Goal: Task Accomplishment & Management: Manage account settings

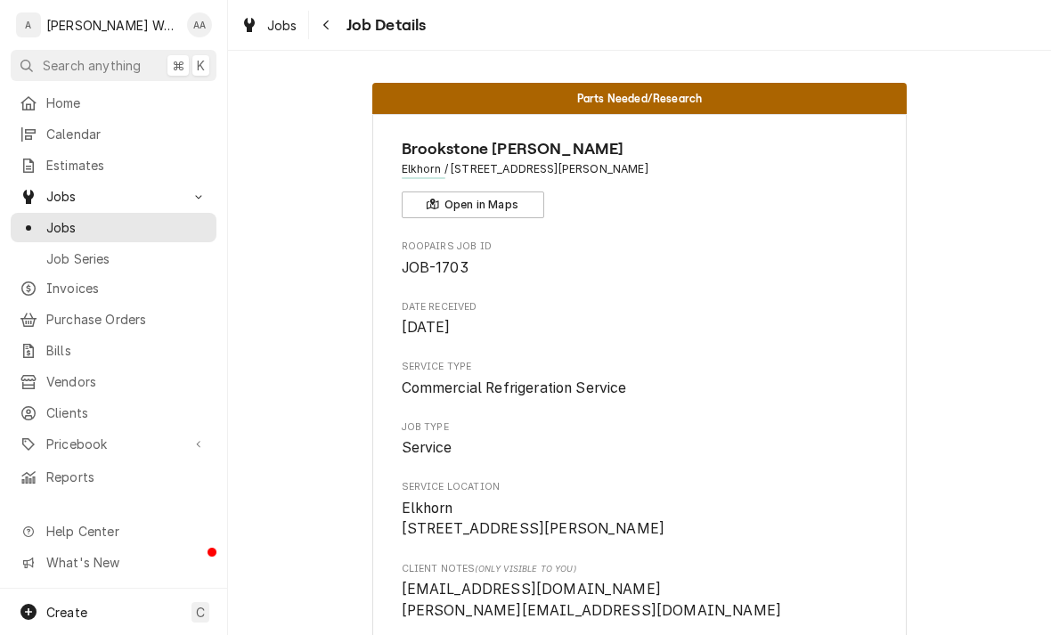
click at [55, 614] on span "Create" at bounding box center [66, 612] width 41 height 15
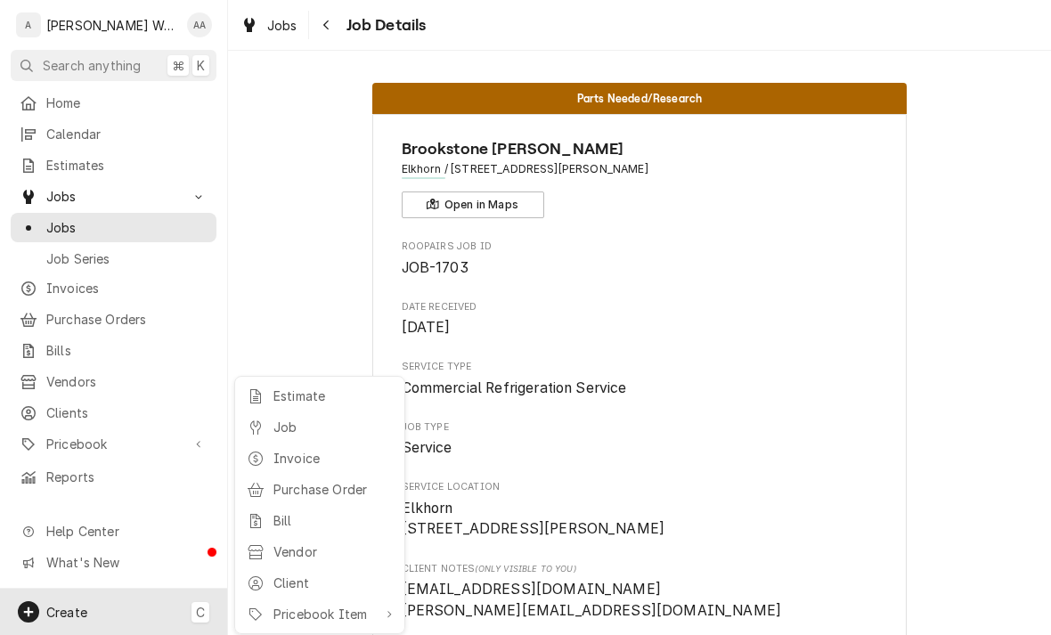
click at [51, 192] on html "A Anderson Works LLC AA Search anything ⌘ K Home Calendar Estimates Jobs Jobs J…" at bounding box center [525, 317] width 1051 height 635
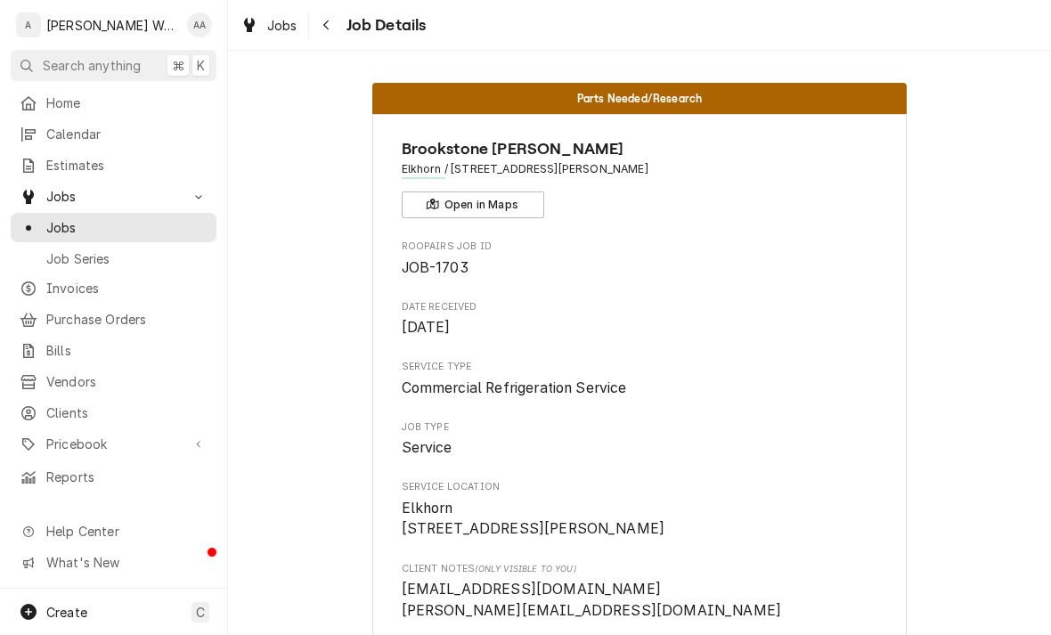
click at [61, 218] on span "Jobs" at bounding box center [126, 227] width 161 height 19
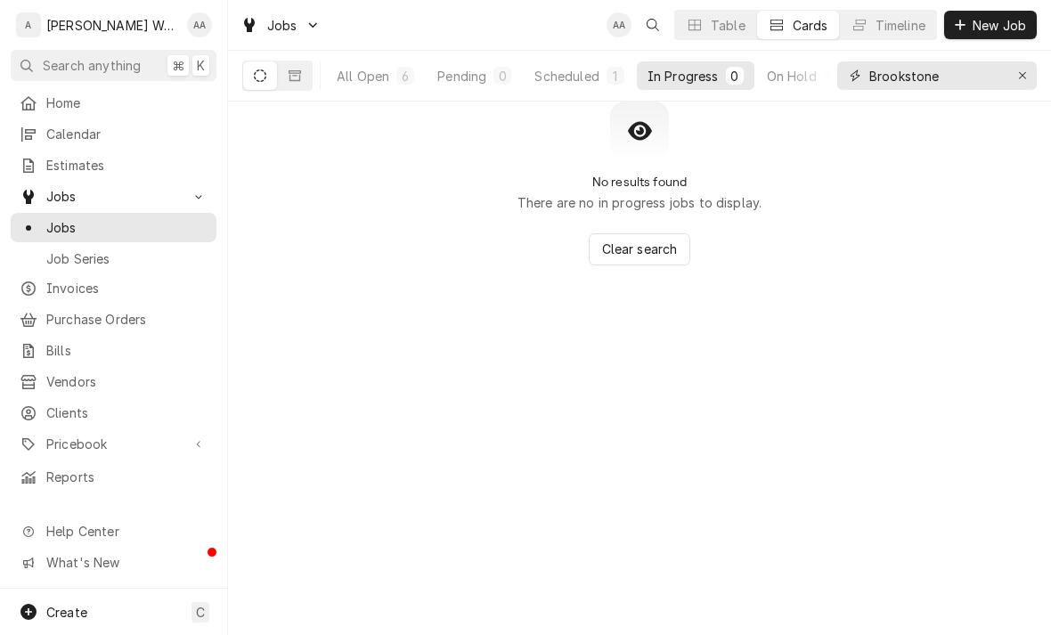
click at [1027, 79] on icon "Erase input" at bounding box center [1023, 75] width 10 height 12
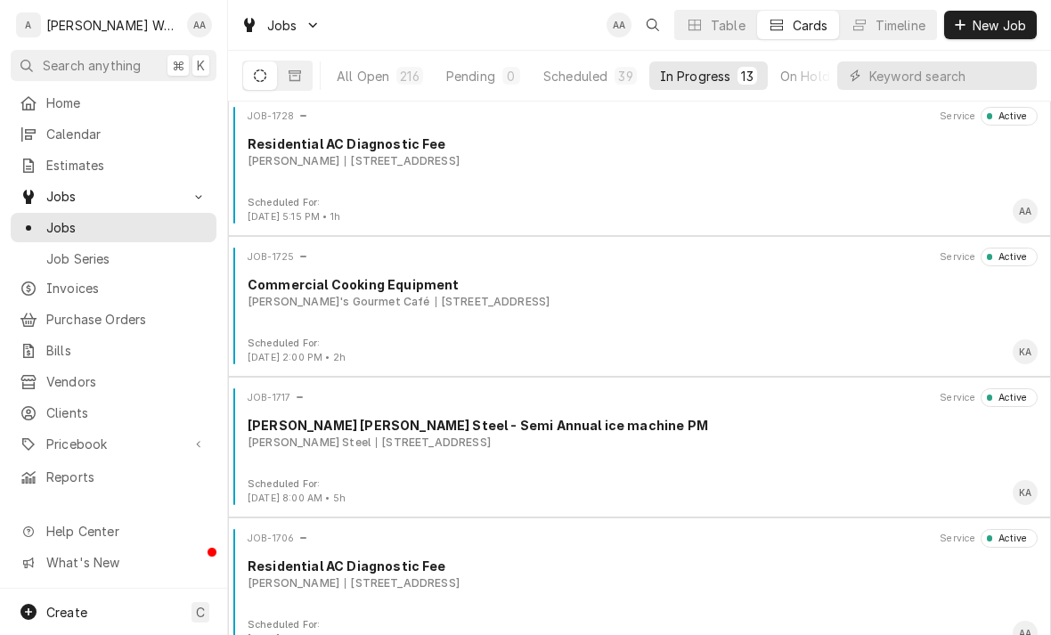
scroll to position [264, 0]
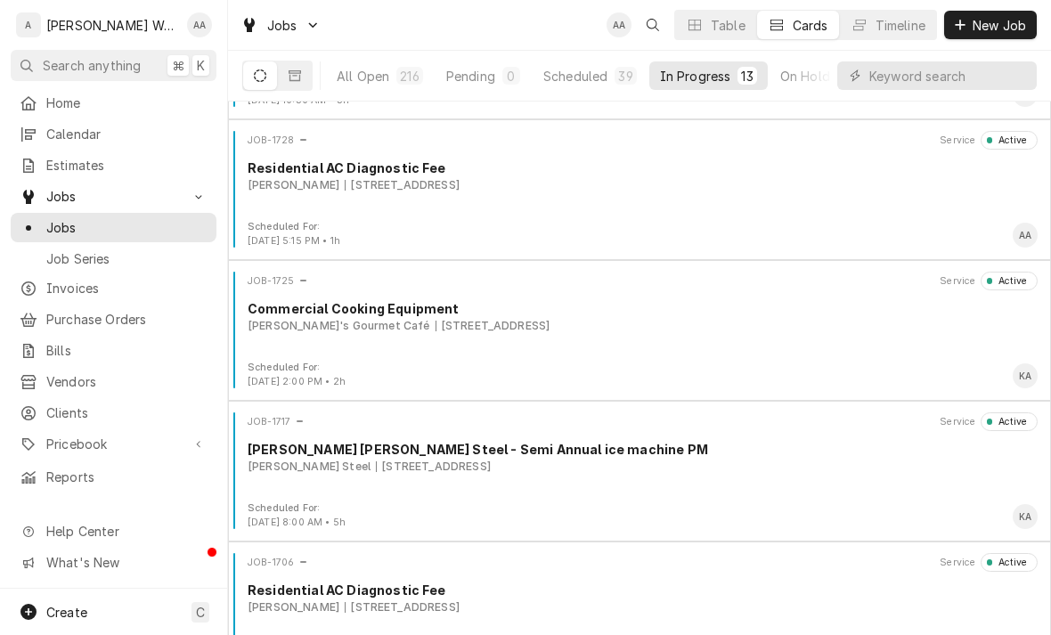
click at [907, 205] on div "JOB-1728 Service Active Residential AC Diagnostic Fee Kathryn Samuelson 6439 S …" at bounding box center [639, 175] width 808 height 89
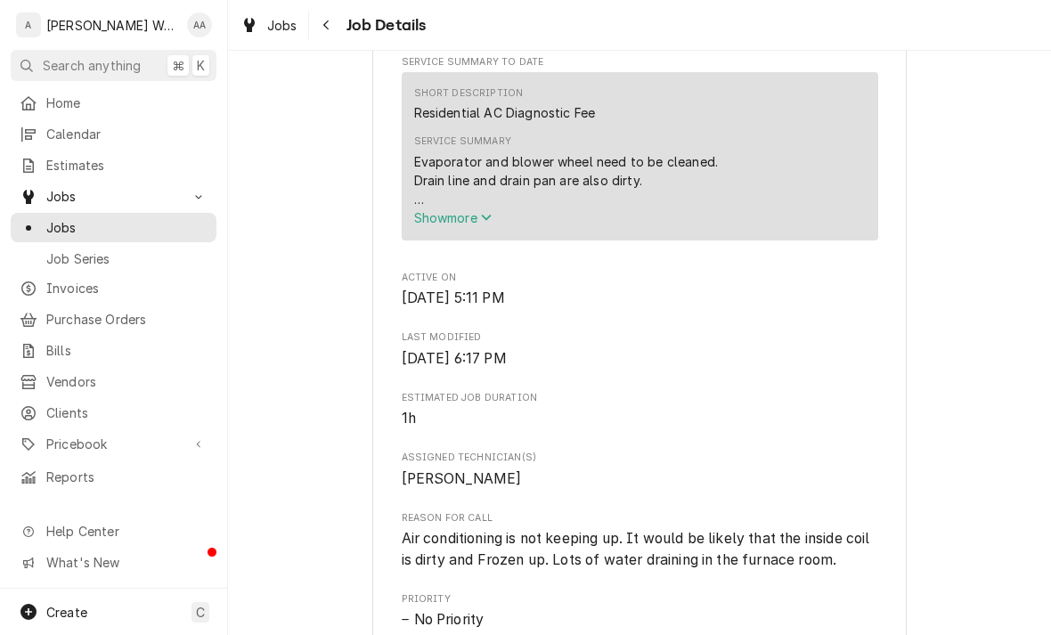
scroll to position [641, 0]
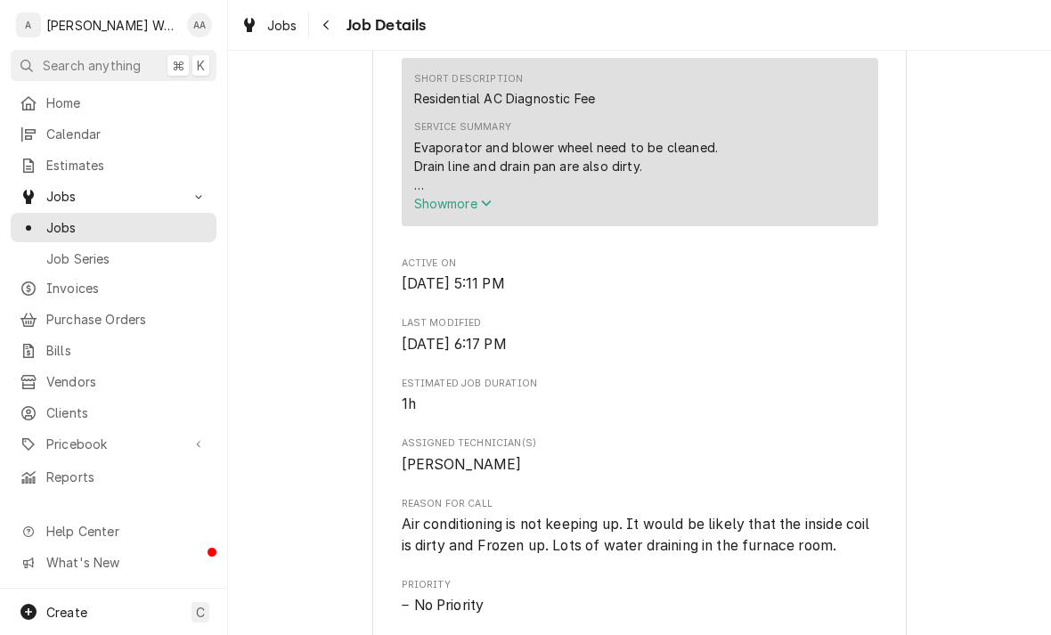
click at [453, 203] on button "Show more" at bounding box center [639, 203] width 451 height 19
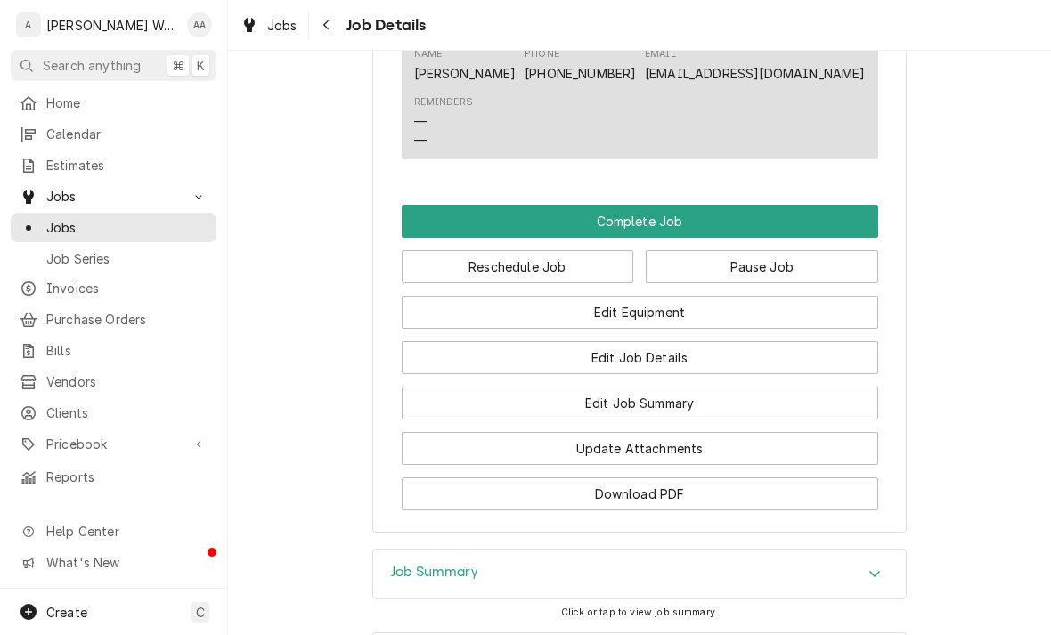
scroll to position [1473, 0]
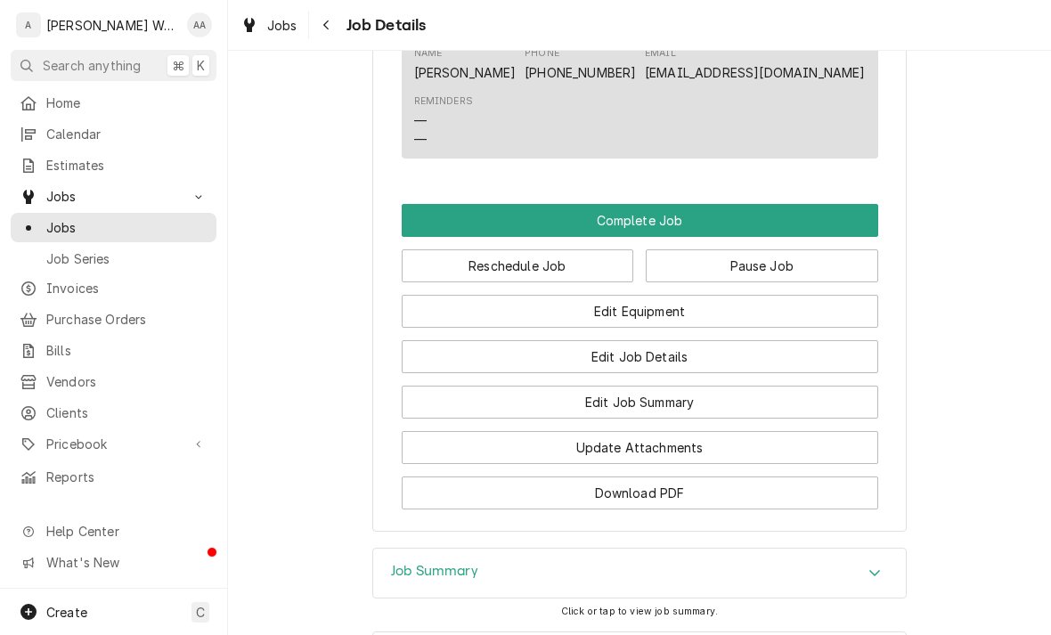
click at [816, 406] on button "Edit Job Summary" at bounding box center [640, 402] width 476 height 33
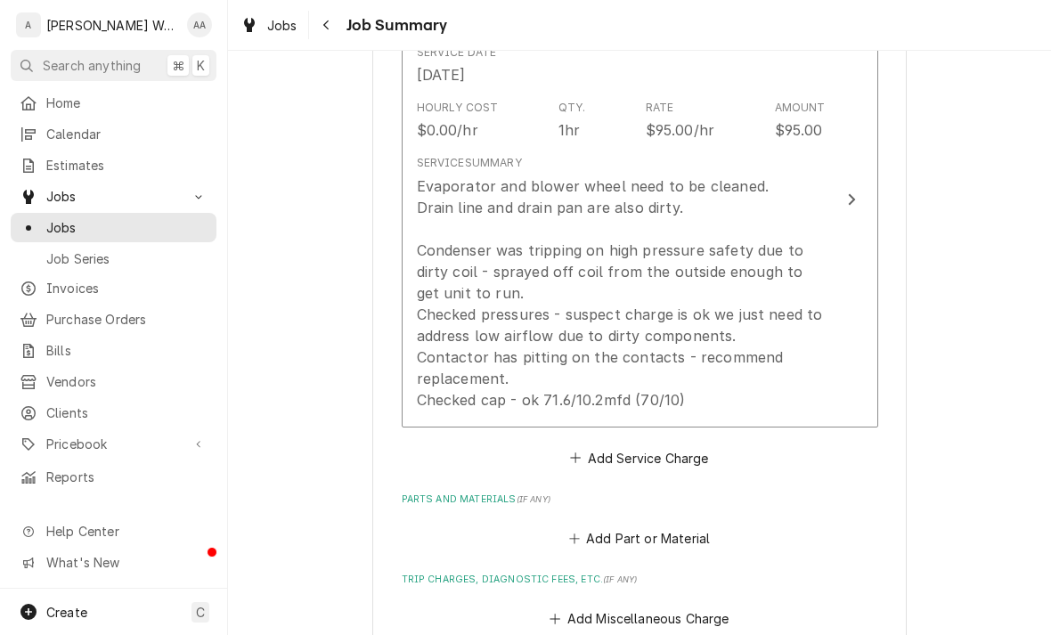
click at [801, 378] on div "Evaporator and blower wheel need to be cleaned. Drain line and drain pan are al…" at bounding box center [621, 292] width 409 height 235
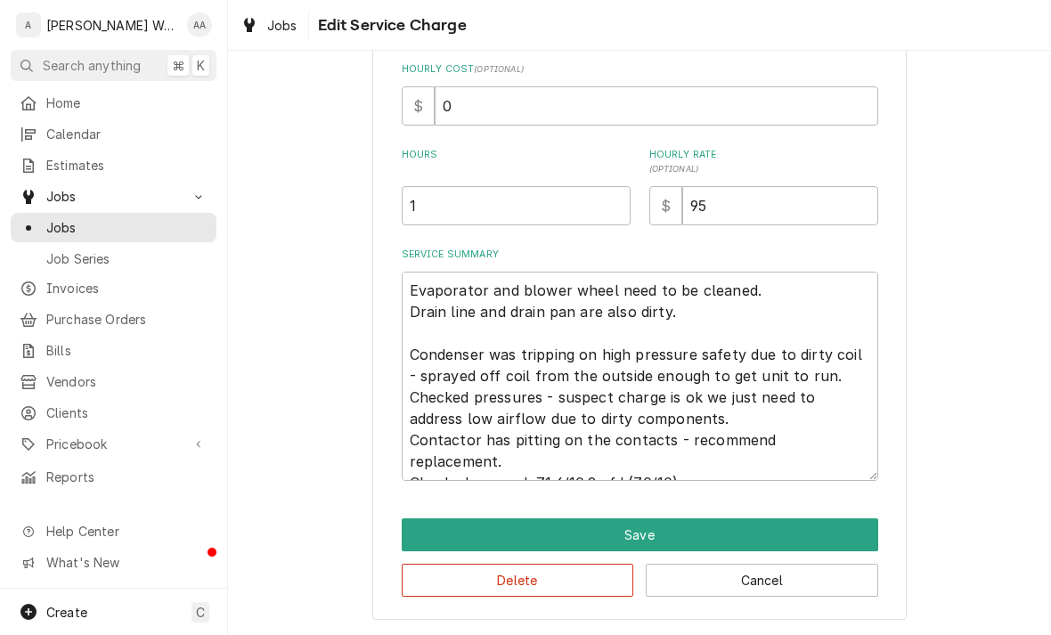
scroll to position [429, 0]
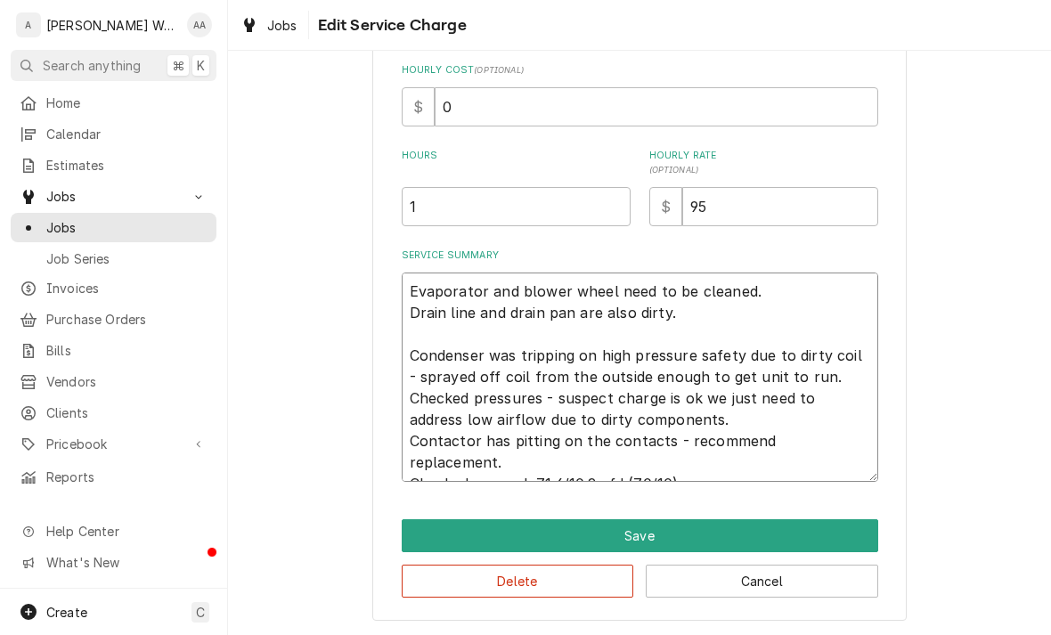
click at [808, 472] on textarea "Evaporator and blower wheel need to be cleaned. Drain line and drain pan are al…" at bounding box center [640, 376] width 476 height 209
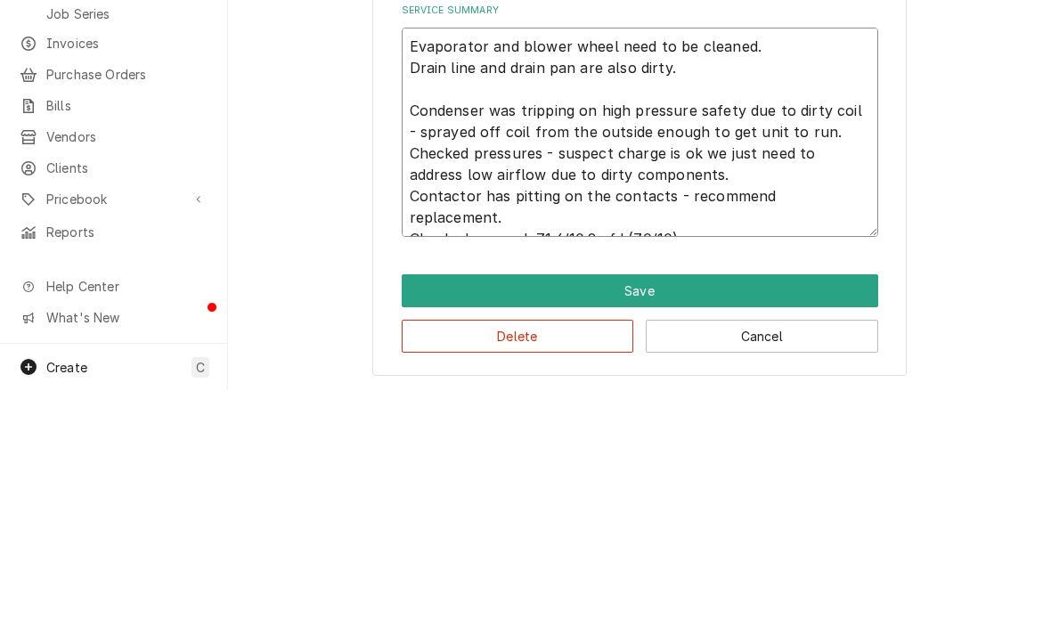
type textarea "x"
type textarea "Evaporator and blower wheel need to be cleaned. Drain line and drain pan are al…"
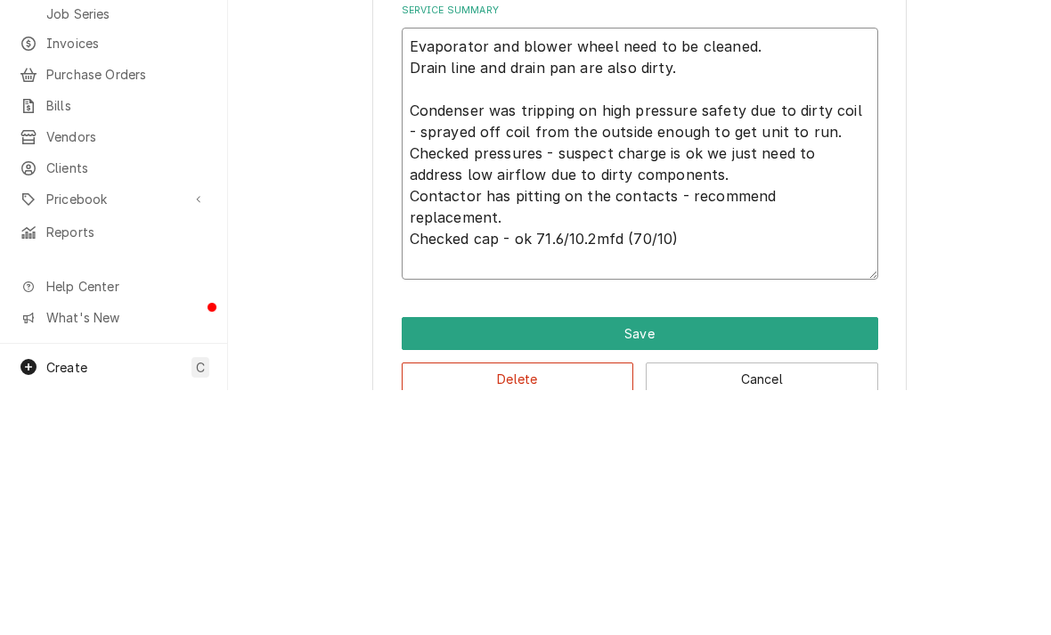
type textarea "x"
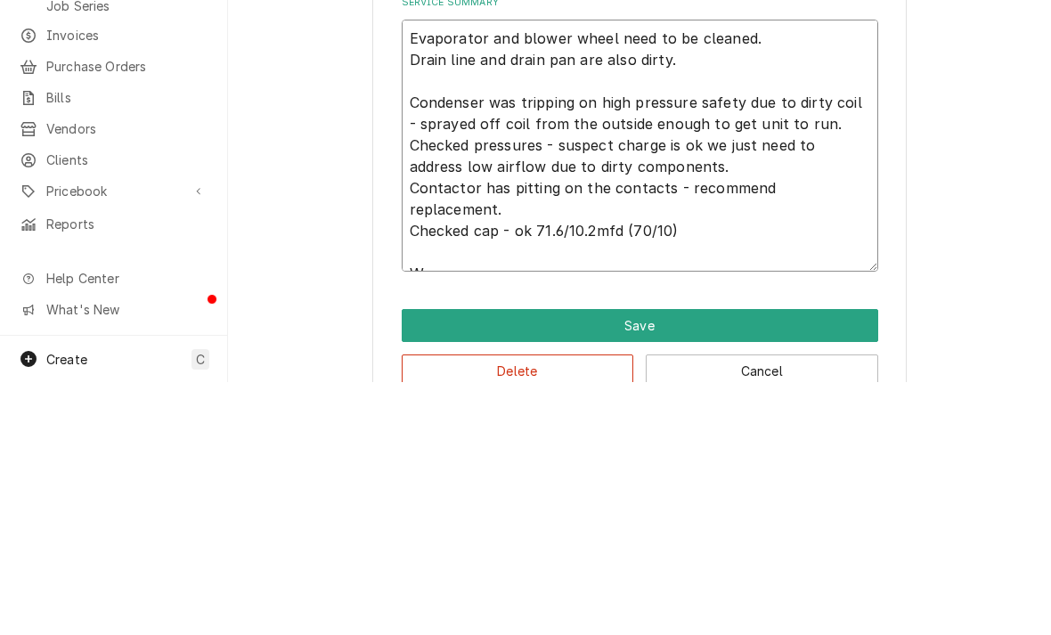
type textarea "Evaporator and blower wheel need to be cleaned. Drain line and drain pan are al…"
type textarea "x"
type textarea "Evaporator and blower wheel need to be cleaned. Drain line and drain pan are al…"
type textarea "x"
type textarea "Evaporator and blower wheel need to be cleaned. Drain line and drain pan are al…"
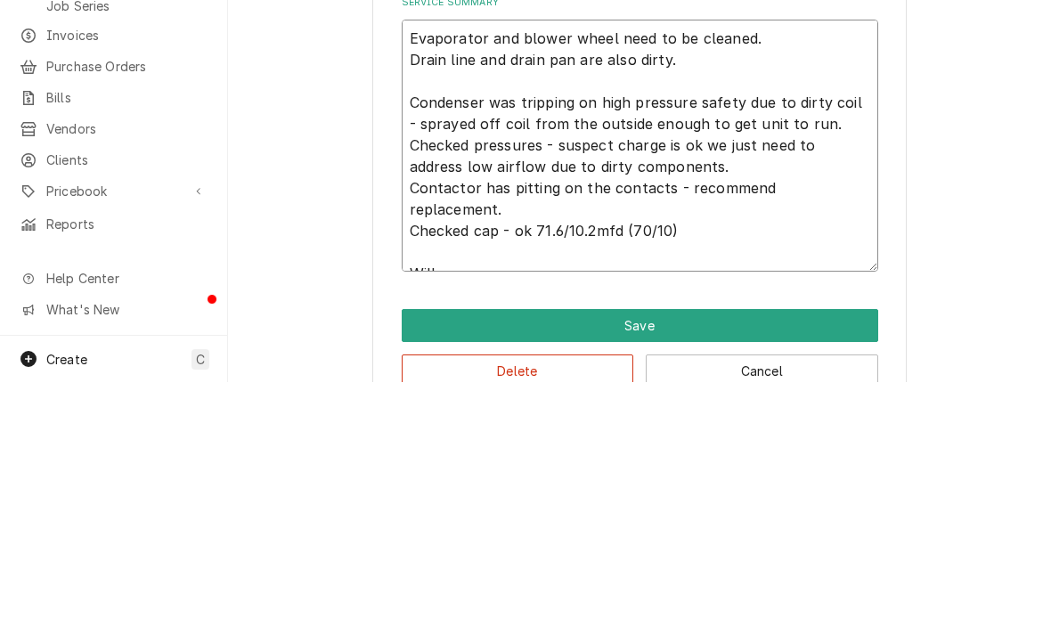
type textarea "x"
type textarea "Evaporator and blower wheel need to be cleaned. Drain line and drain pan are al…"
type textarea "x"
type textarea "Evaporator and blower wheel need to be cleaned. Drain line and drain pan are al…"
type textarea "x"
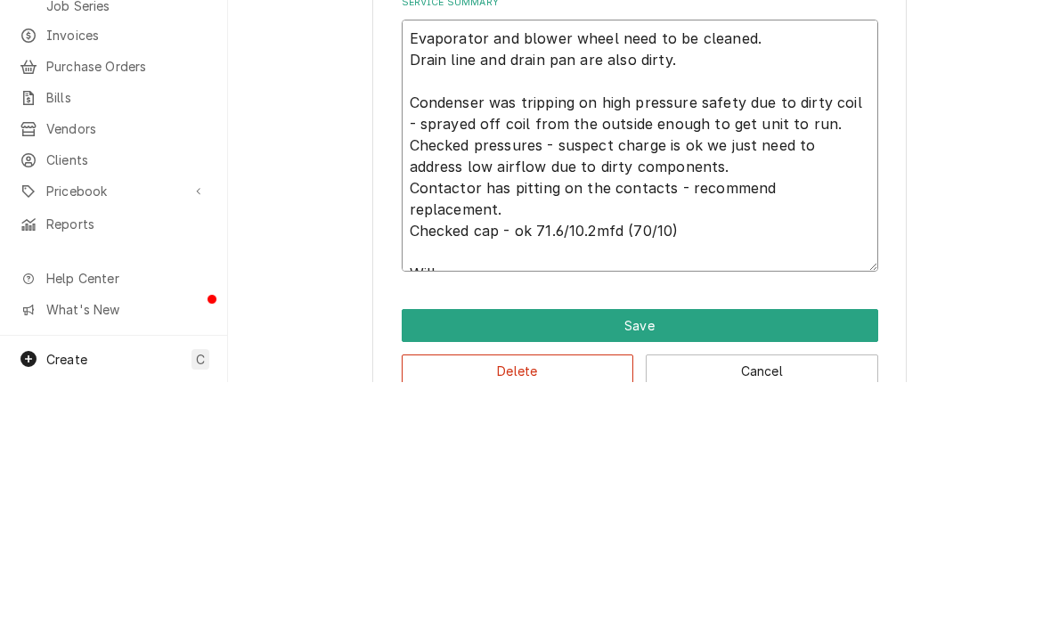
type textarea "Evaporator and blower wheel need to be cleaned. Drain line and drain pan are al…"
type textarea "x"
type textarea "Evaporator and blower wheel need to be cleaned. Drain line and drain pan are al…"
type textarea "x"
type textarea "Evaporator and blower wheel need to be cleaned. Drain line and drain pan are al…"
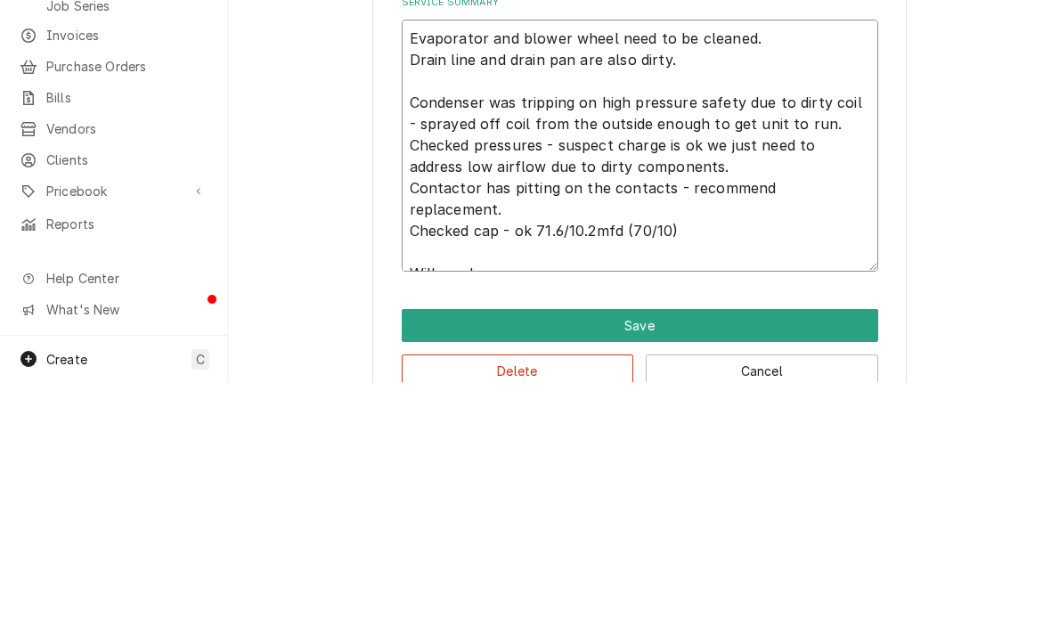
type textarea "x"
type textarea "Evaporator and blower wheel need to be cleaned. Drain line and drain pan are al…"
type textarea "x"
type textarea "Evaporator and blower wheel need to be cleaned. Drain line and drain pan are al…"
type textarea "x"
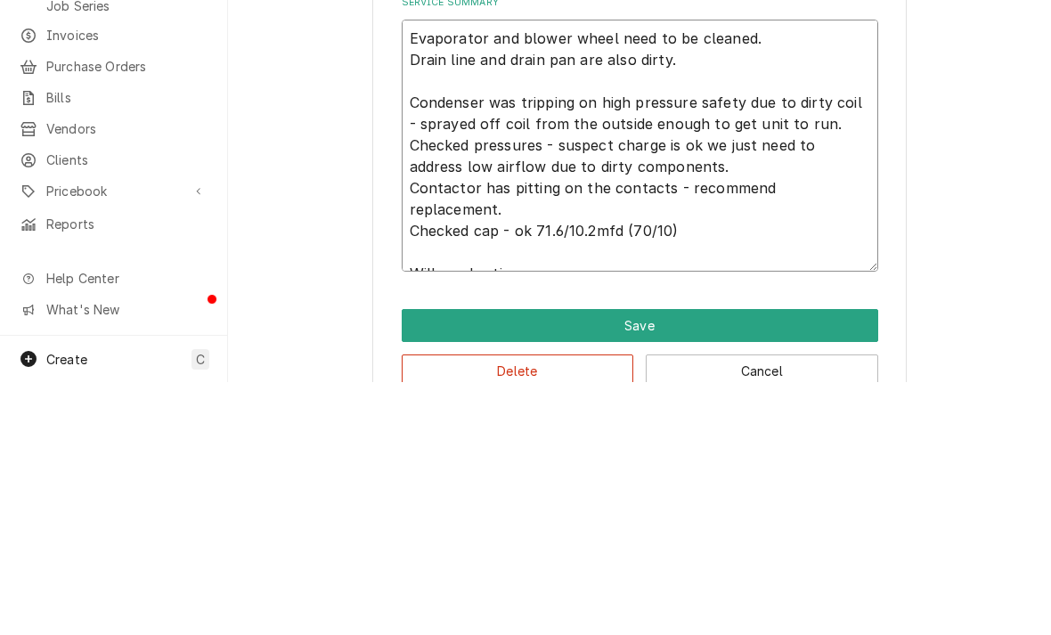
type textarea "Evaporator and blower wheel need to be cleaned. Drain line and drain pan are al…"
type textarea "x"
type textarea "Evaporator and blower wheel need to be cleaned. Drain line and drain pan are al…"
type textarea "x"
type textarea "Evaporator and blower wheel need to be cleaned. Drain line and drain pan are al…"
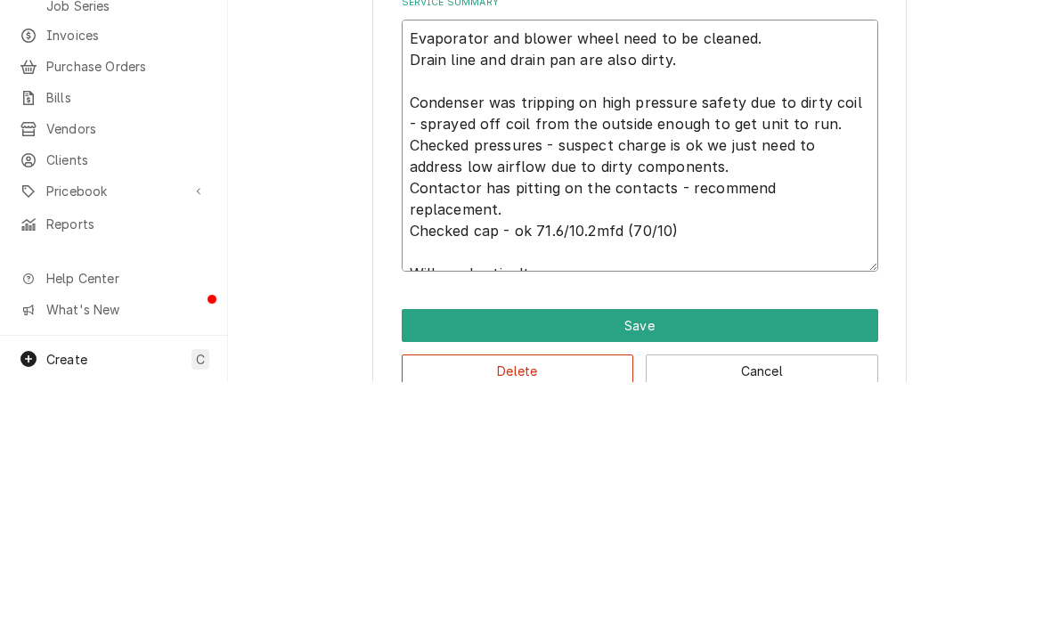
type textarea "x"
type textarea "Evaporator and blower wheel need to be cleaned. Drain line and drain pan are al…"
type textarea "x"
type textarea "Evaporator and blower wheel need to be cleaned. Drain line and drain pan are al…"
type textarea "x"
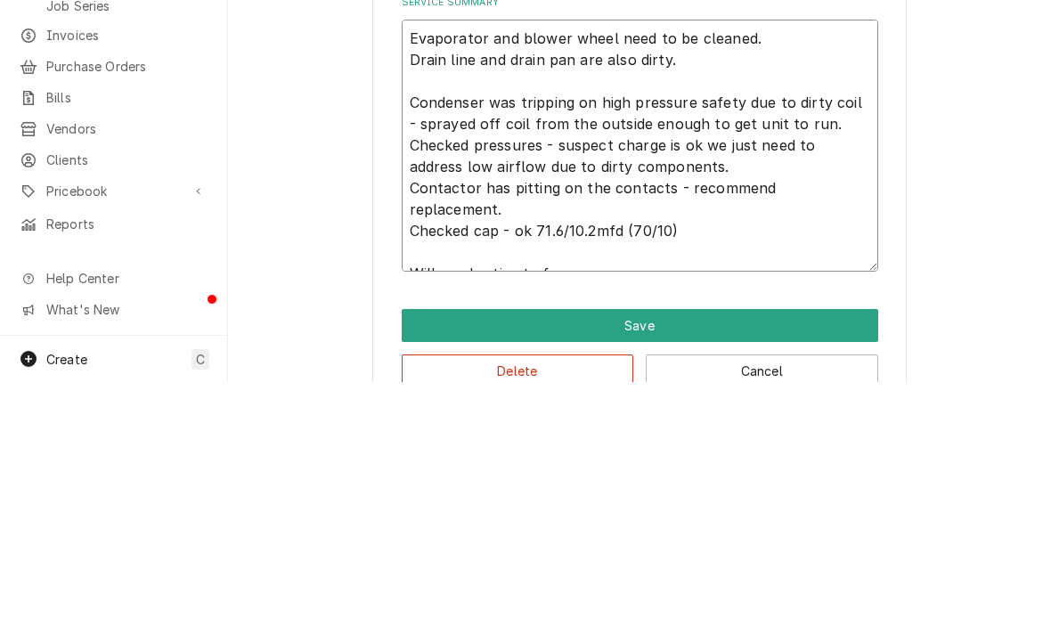
type textarea "Evaporator and blower wheel need to be cleaned. Drain line and drain pan are al…"
type textarea "x"
type textarea "Evaporator and blower wheel need to be cleaned. Drain line and drain pan are al…"
type textarea "x"
type textarea "Evaporator and blower wheel need to be cleaned. Drain line and drain pan are al…"
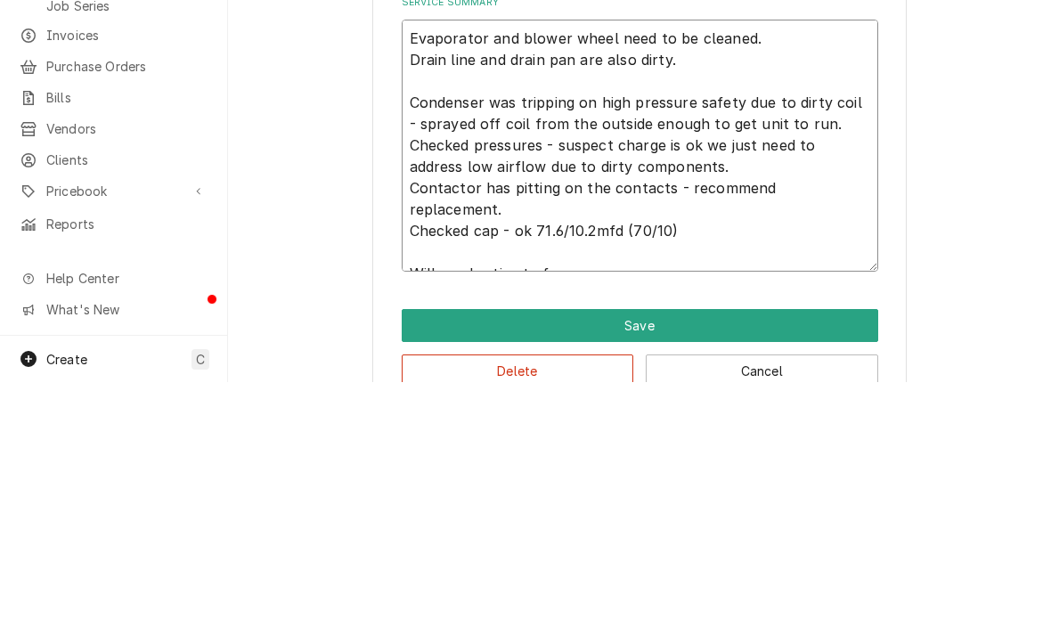
type textarea "x"
type textarea "Evaporator and blower wheel need to be cleaned. Drain line and drain pan are al…"
type textarea "x"
type textarea "Evaporator and blower wheel need to be cleaned. Drain line and drain pan are al…"
type textarea "x"
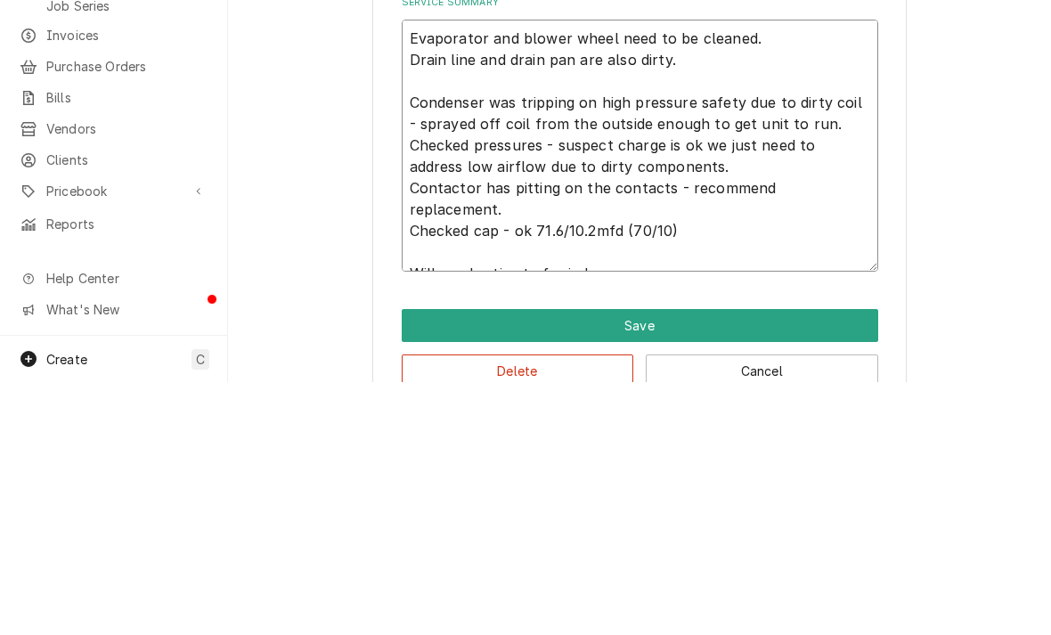
type textarea "Evaporator and blower wheel need to be cleaned. Drain line and drain pan are al…"
type textarea "x"
type textarea "Evaporator and blower wheel need to be cleaned. Drain line and drain pan are al…"
type textarea "x"
type textarea "Evaporator and blower wheel need to be cleaned. Drain line and drain pan are al…"
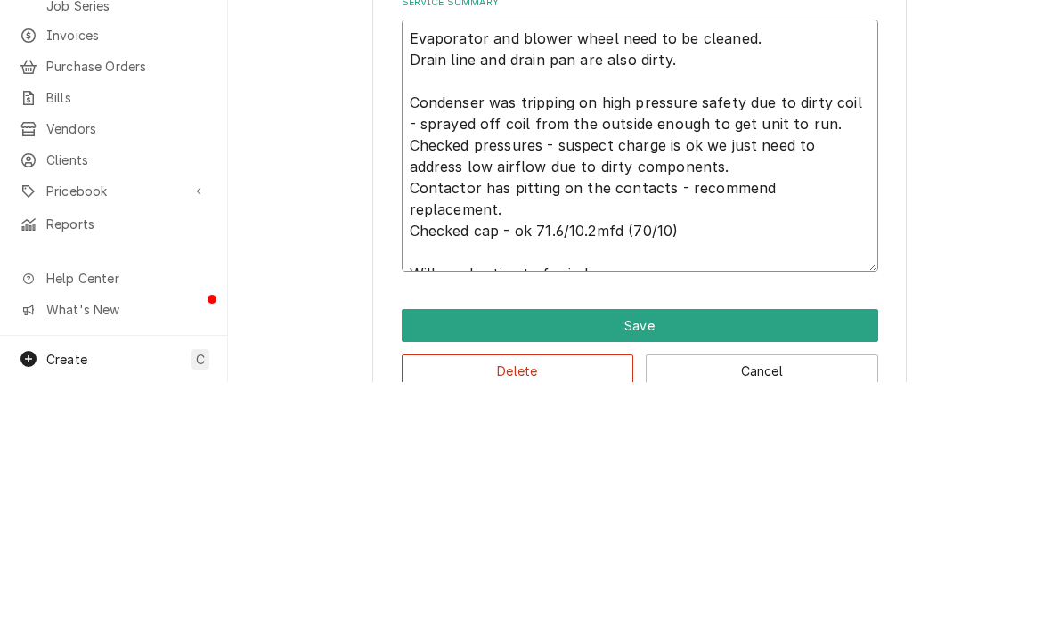
type textarea "x"
type textarea "Evaporator and blower wheel need to be cleaned. Drain line and drain pan are al…"
type textarea "x"
type textarea "Evaporator and blower wheel need to be cleaned. Drain line and drain pan are al…"
type textarea "x"
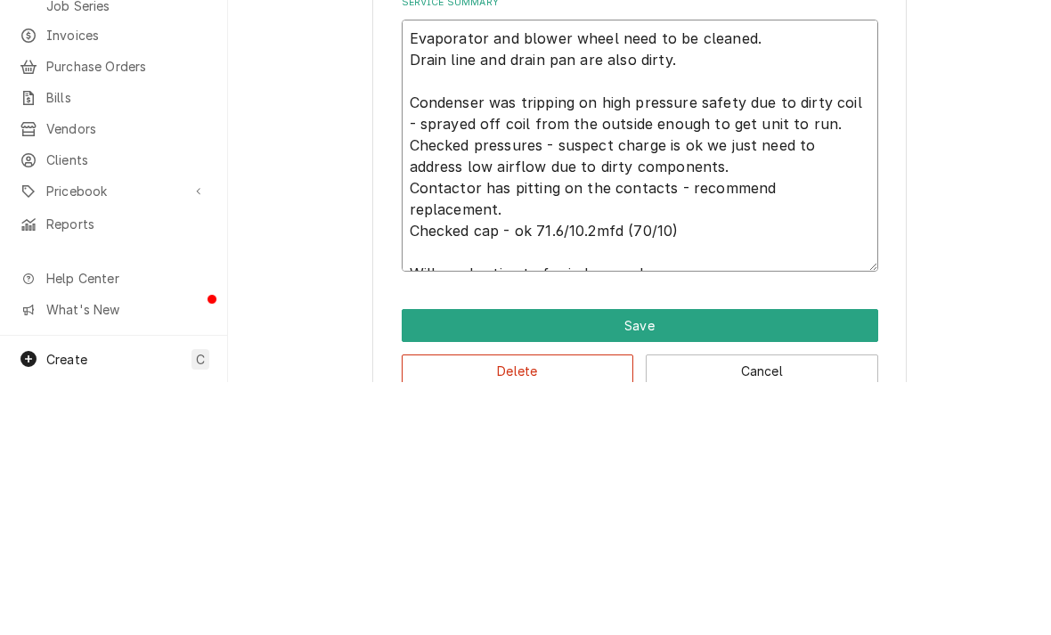
type textarea "Evaporator and blower wheel need to be cleaned. Drain line and drain pan are al…"
type textarea "x"
type textarea "Evaporator and blower wheel need to be cleaned. Drain line and drain pan are al…"
type textarea "x"
type textarea "Evaporator and blower wheel need to be cleaned. Drain line and drain pan are al…"
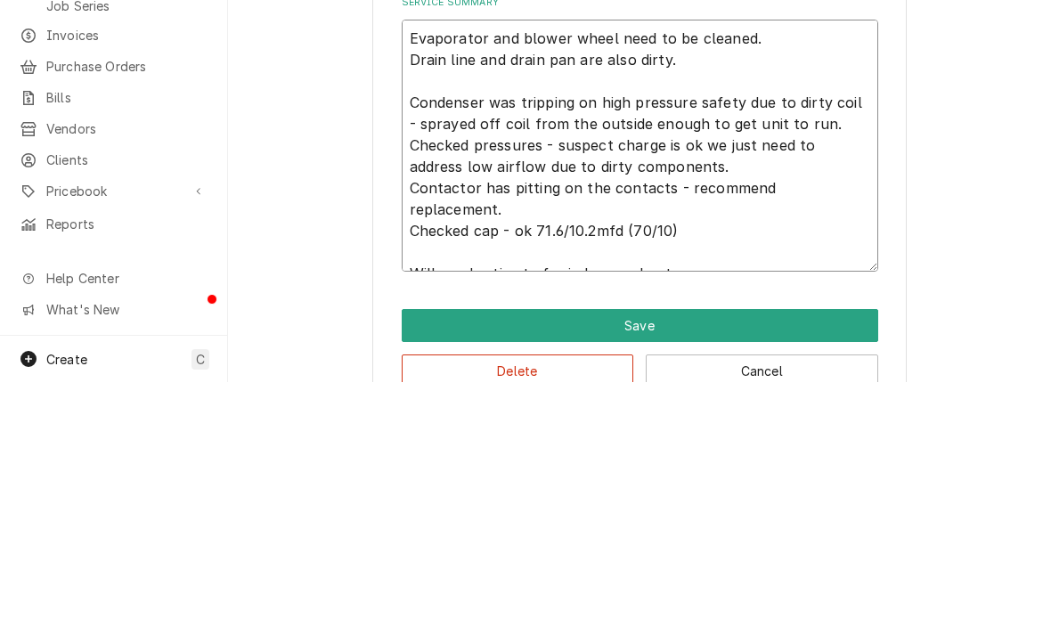
type textarea "x"
type textarea "Evaporator and blower wheel need to be cleaned. Drain line and drain pan are al…"
type textarea "x"
type textarea "Evaporator and blower wheel need to be cleaned. Drain line and drain pan are al…"
type textarea "x"
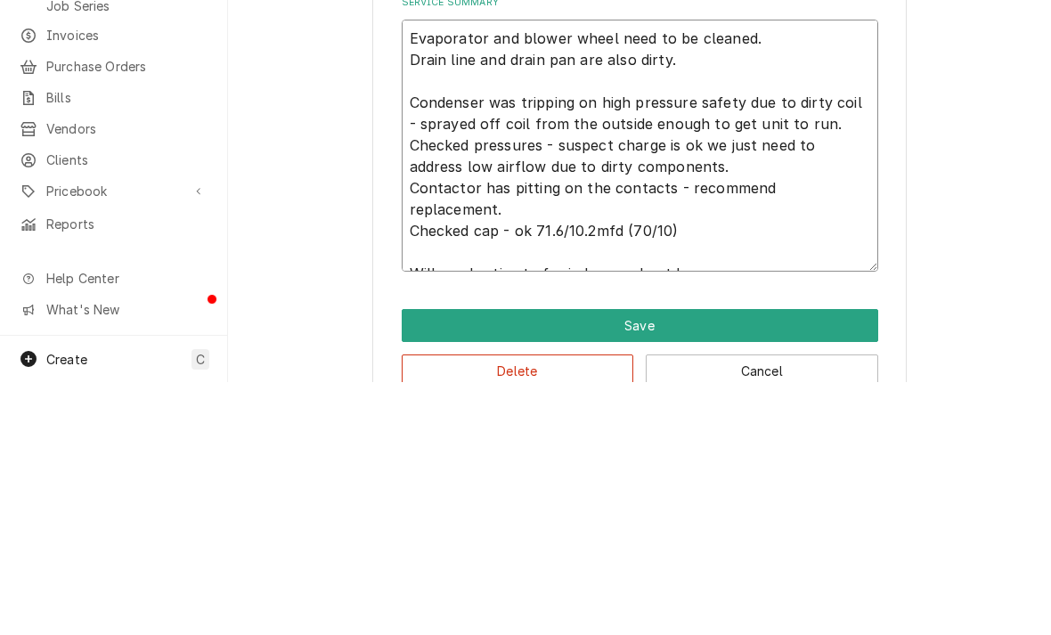
type textarea "Evaporator and blower wheel need to be cleaned. Drain line and drain pan are al…"
type textarea "x"
type textarea "Evaporator and blower wheel need to be cleaned. Drain line and drain pan are al…"
type textarea "x"
type textarea "Evaporator and blower wheel need to be cleaned. Drain line and drain pan are al…"
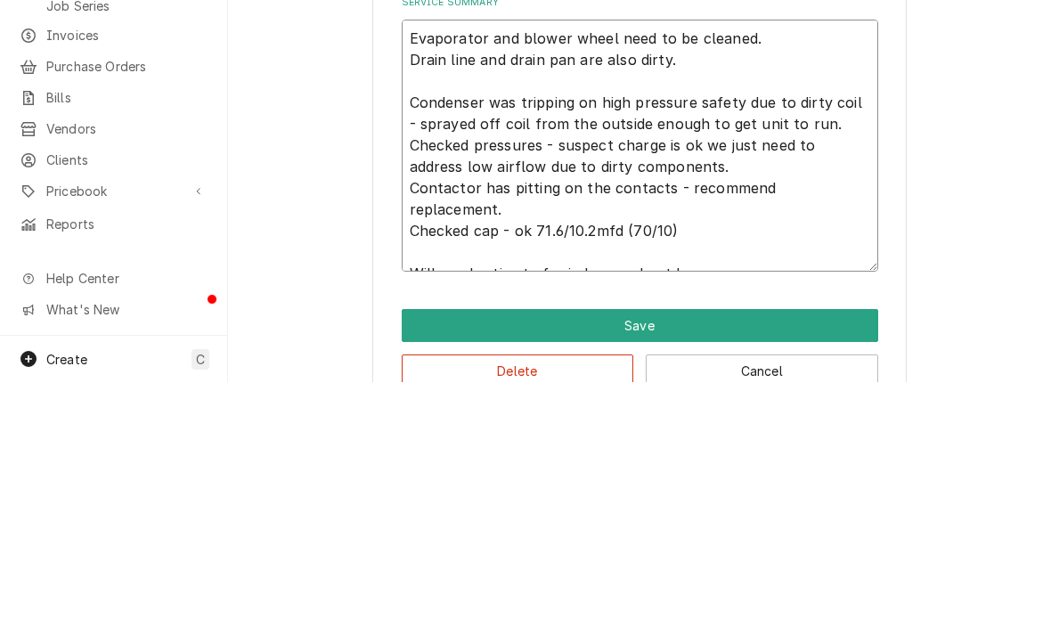
type textarea "x"
type textarea "Evaporator and blower wheel need to be cleaned. Drain line and drain pan are al…"
type textarea "x"
type textarea "Evaporator and blower wheel need to be cleaned. Drain line and drain pan are al…"
type textarea "x"
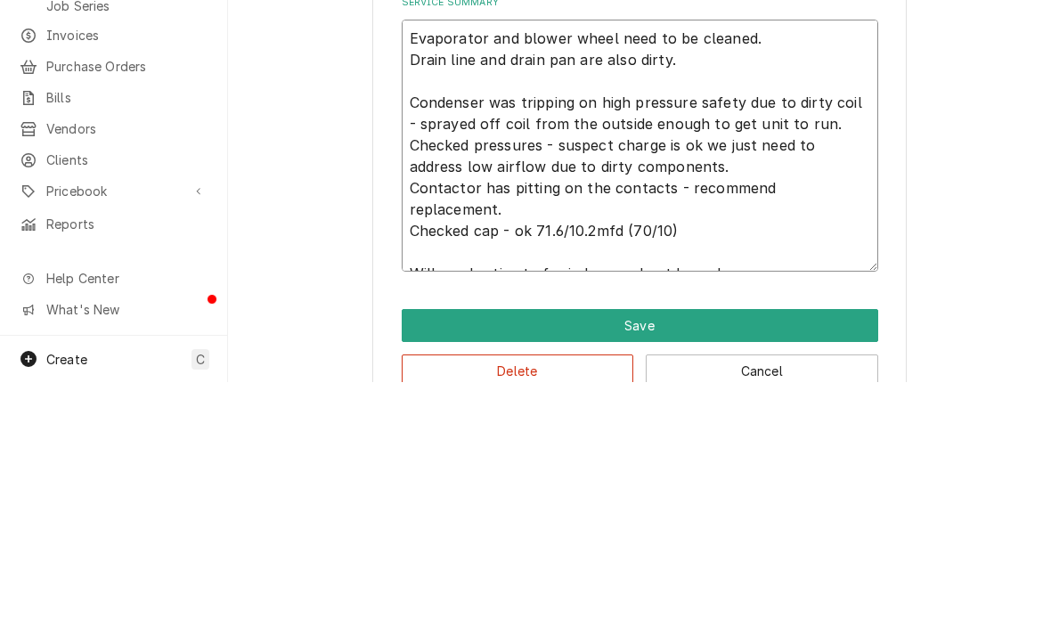
type textarea "Evaporator and blower wheel need to be cleaned. Drain line and drain pan are al…"
type textarea "x"
type textarea "Evaporator and blower wheel need to be cleaned. Drain line and drain pan are al…"
type textarea "x"
type textarea "Evaporator and blower wheel need to be cleaned. Drain line and drain pan are al…"
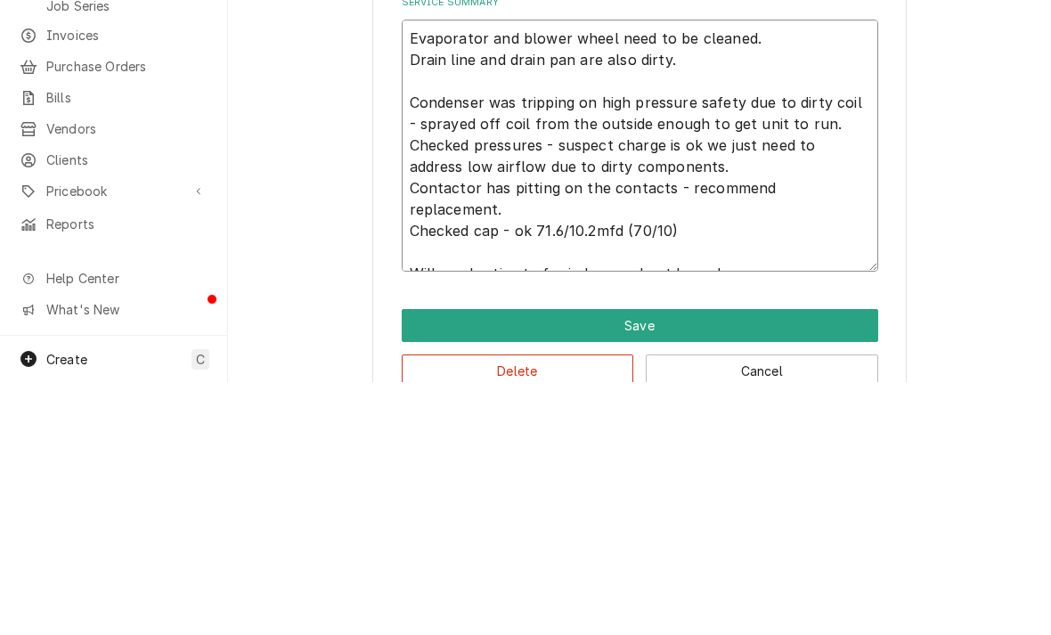
type textarea "x"
type textarea "Evaporator and blower wheel need to be cleaned. Drain line and drain pan are al…"
type textarea "x"
type textarea "Evaporator and blower wheel need to be cleaned. Drain line and drain pan are al…"
type textarea "x"
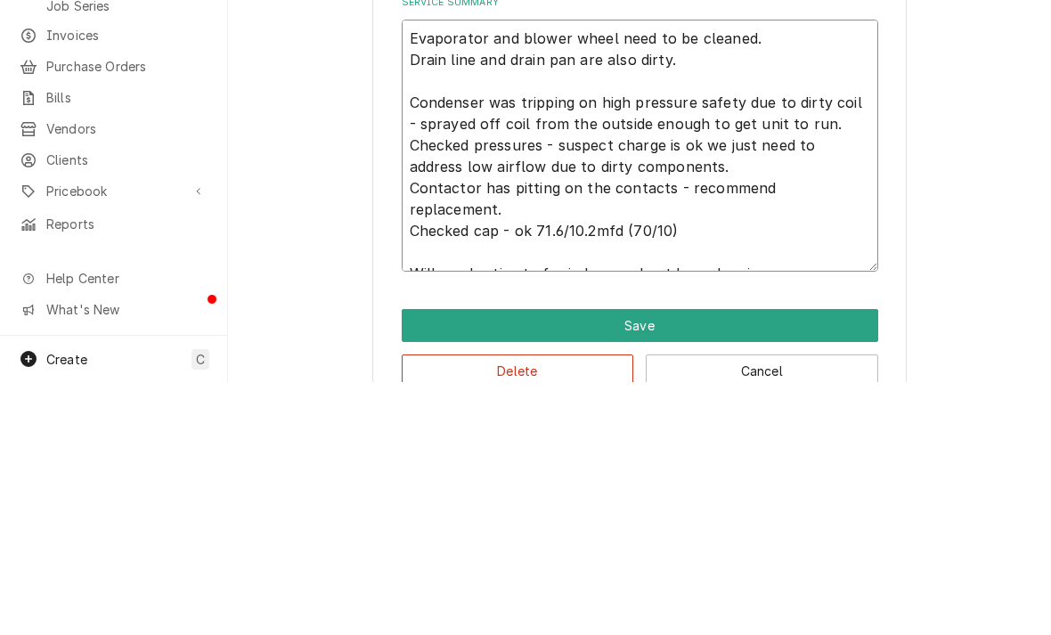
type textarea "Evaporator and blower wheel need to be cleaned. Drain line and drain pan are al…"
type textarea "x"
type textarea "Evaporator and blower wheel need to be cleaned. Drain line and drain pan are al…"
type textarea "x"
type textarea "Evaporator and blower wheel need to be cleaned. Drain line and drain pan are al…"
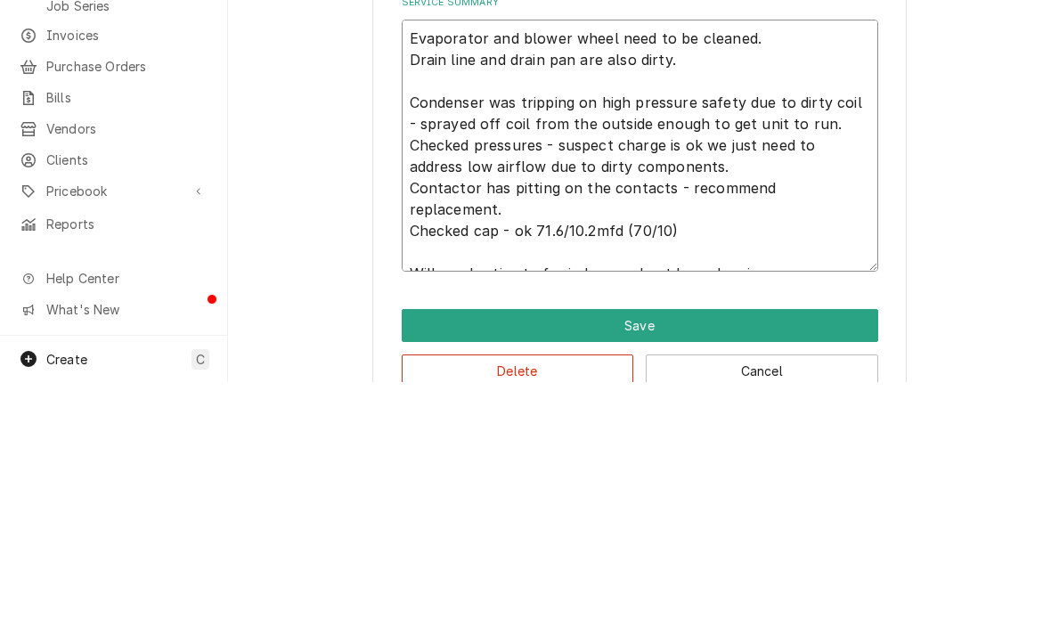
type textarea "x"
type textarea "Evaporator and blower wheel need to be cleaned. Drain line and drain pan are al…"
type textarea "x"
type textarea "Evaporator and blower wheel need to be cleaned. Drain line and drain pan are al…"
type textarea "x"
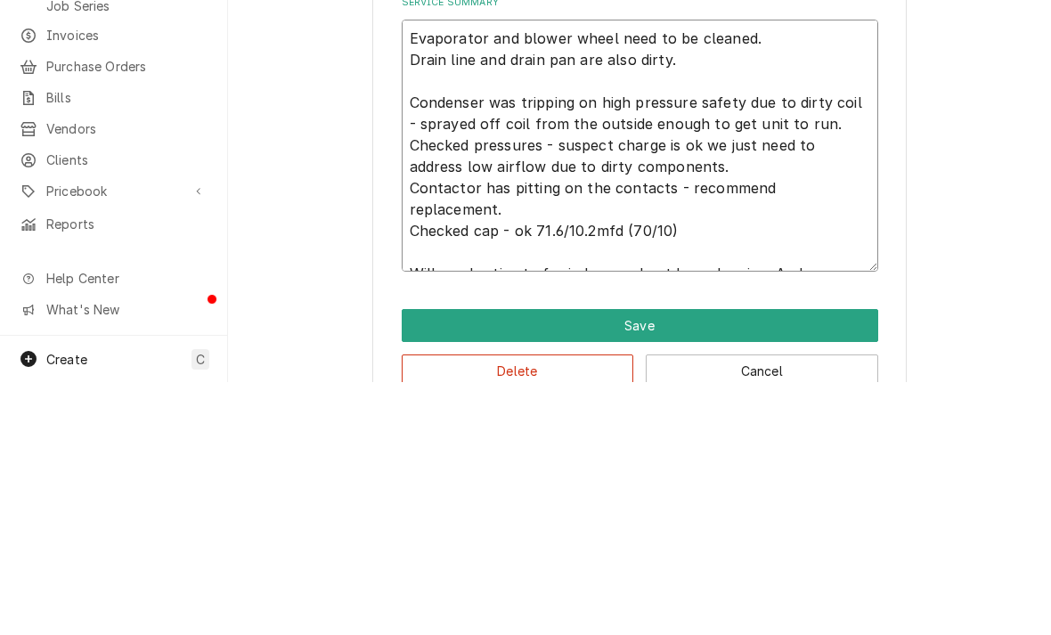
type textarea "Evaporator and blower wheel need to be cleaned. Drain line and drain pan are al…"
type textarea "x"
type textarea "Evaporator and blower wheel need to be cleaned. Drain line and drain pan are al…"
type textarea "x"
type textarea "Evaporator and blower wheel need to be cleaned. Drain line and drain pan are al…"
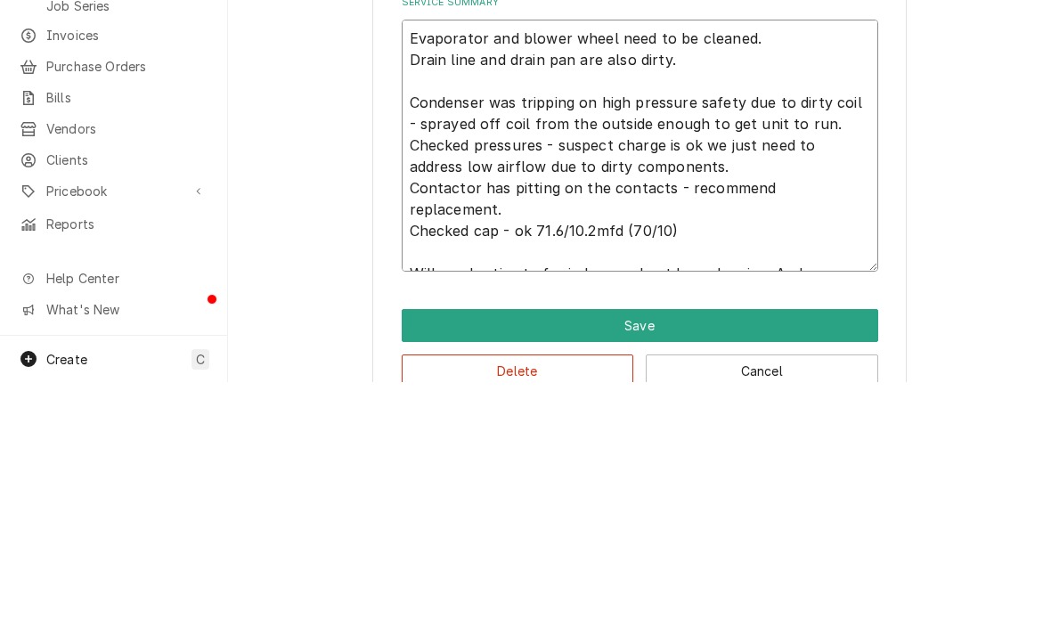
type textarea "x"
type textarea "Evaporator and blower wheel need to be cleaned. Drain line and drain pan are al…"
type textarea "x"
type textarea "Evaporator and blower wheel need to be cleaned. Drain line and drain pan are al…"
type textarea "x"
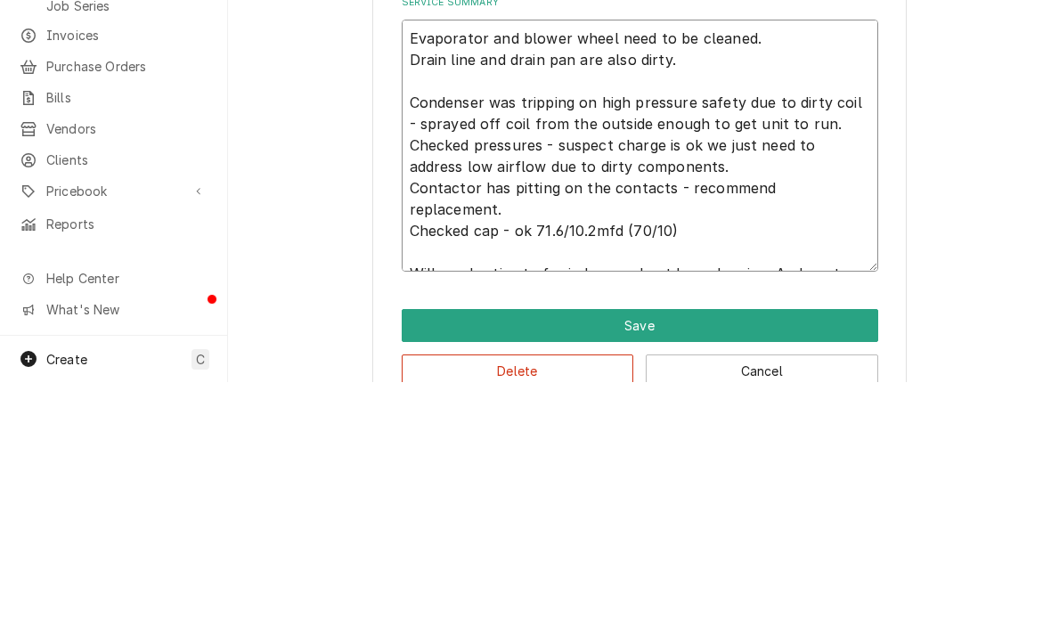
type textarea "Evaporator and blower wheel need to be cleaned. Drain line and drain pan are al…"
type textarea "x"
type textarea "Evaporator and blower wheel need to be cleaned. Drain line and drain pan are al…"
type textarea "x"
type textarea "Evaporator and blower wheel need to be cleaned. Drain line and drain pan are al…"
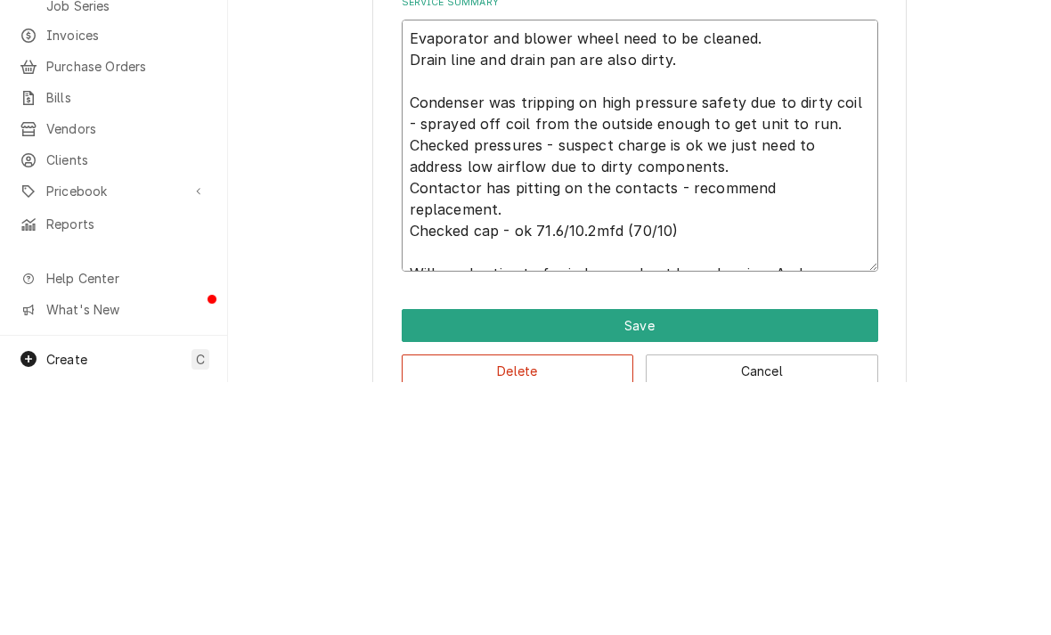
type textarea "x"
type textarea "Evaporator and blower wheel need to be cleaned. Drain line and drain pan are al…"
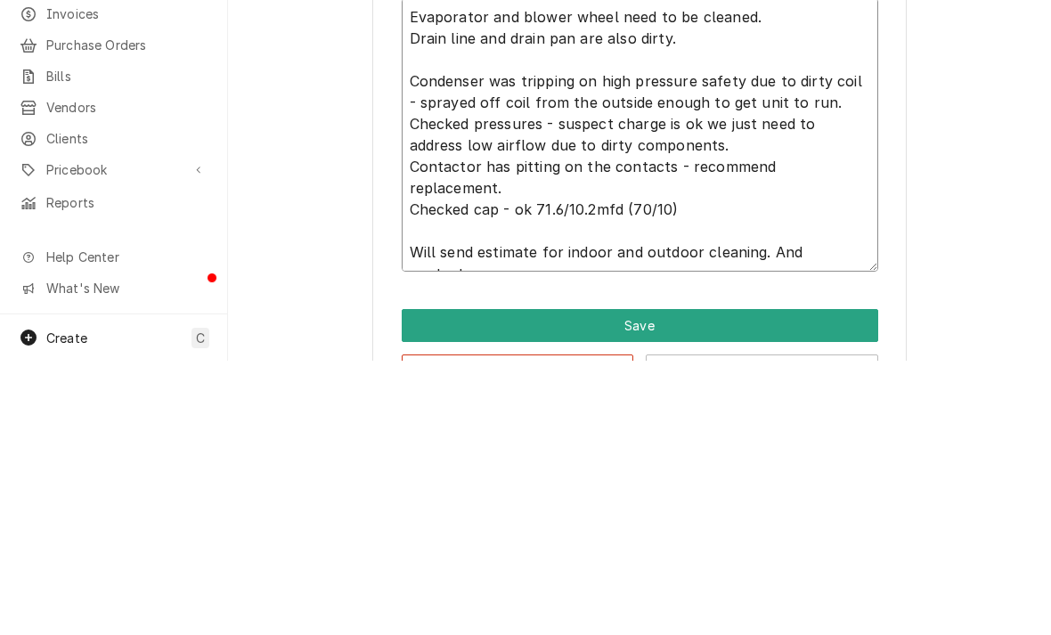
type textarea "x"
type textarea "Evaporator and blower wheel need to be cleaned. Drain line and drain pan are al…"
type textarea "x"
type textarea "Evaporator and blower wheel need to be cleaned. Drain line and drain pan are al…"
type textarea "x"
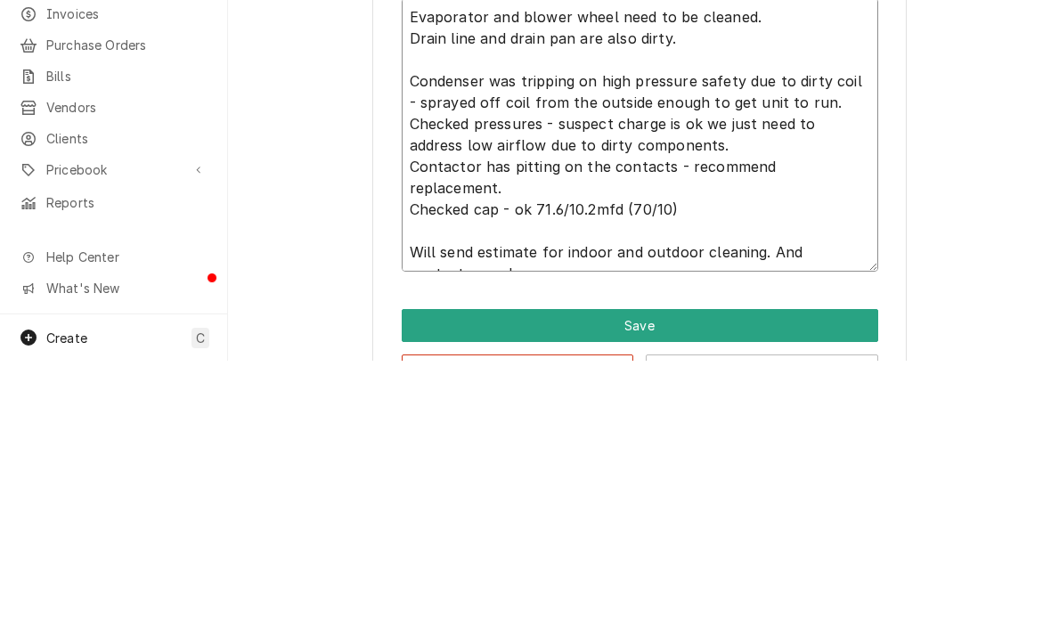
type textarea "Evaporator and blower wheel need to be cleaned. Drain line and drain pan are al…"
type textarea "x"
type textarea "Evaporator and blower wheel need to be cleaned. Drain line and drain pan are al…"
type textarea "x"
type textarea "Evaporator and blower wheel need to be cleaned. Drain line and drain pan are al…"
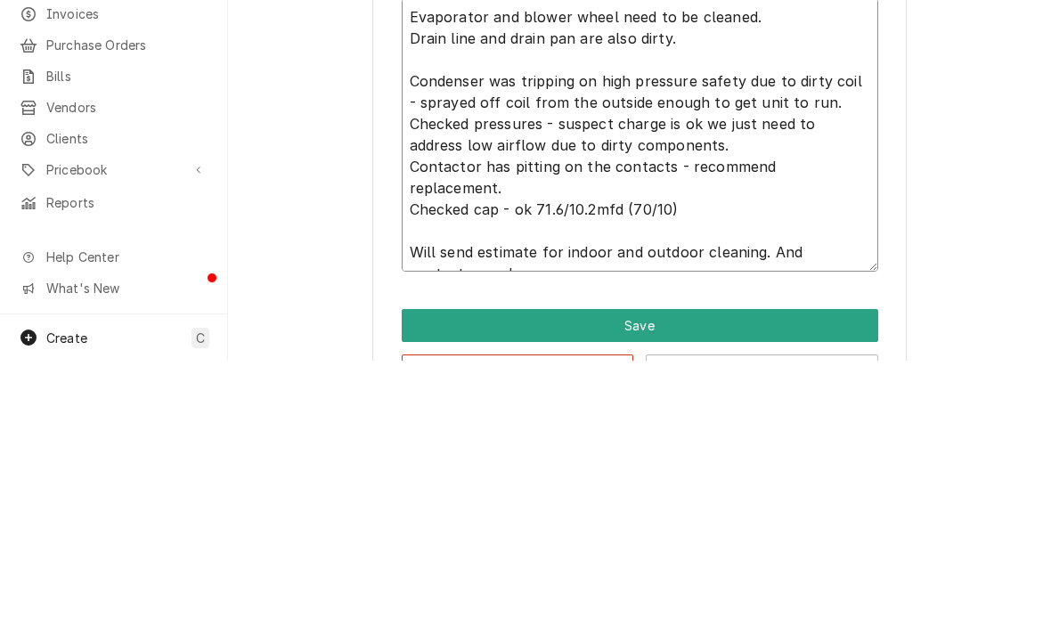
type textarea "x"
type textarea "Evaporator and blower wheel need to be cleaned. Drain line and drain pan are al…"
type textarea "x"
type textarea "Evaporator and blower wheel need to be cleaned. Drain line and drain pan are al…"
type textarea "x"
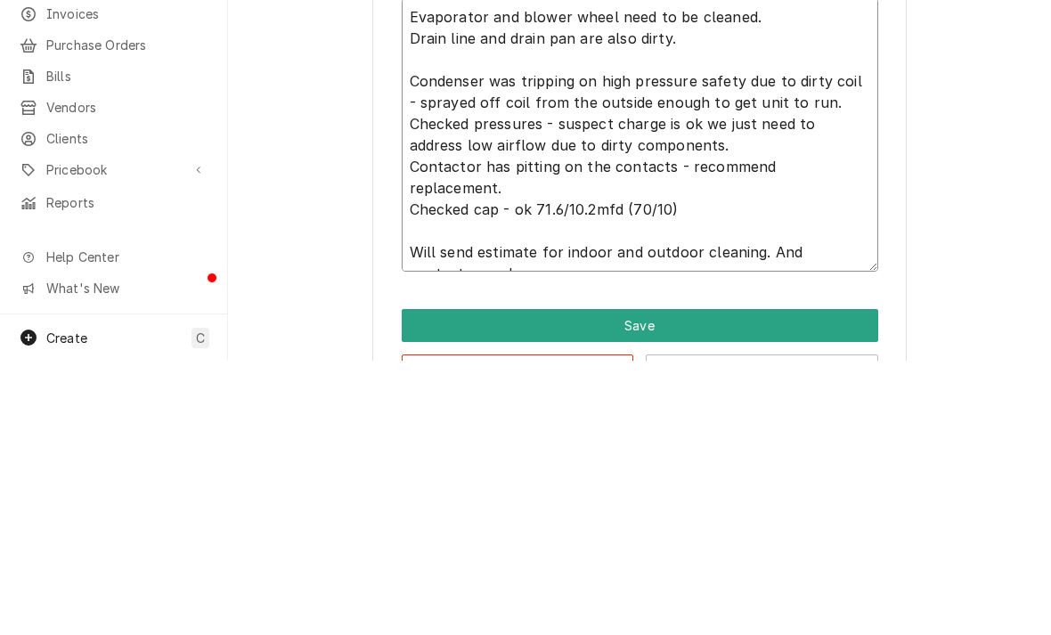
type textarea "Evaporator and blower wheel need to be cleaned. Drain line and drain pan are al…"
type textarea "x"
type textarea "Evaporator and blower wheel need to be cleaned. Drain line and drain pan are al…"
type textarea "x"
type textarea "Evaporator and blower wheel need to be cleaned. Drain line and drain pan are al…"
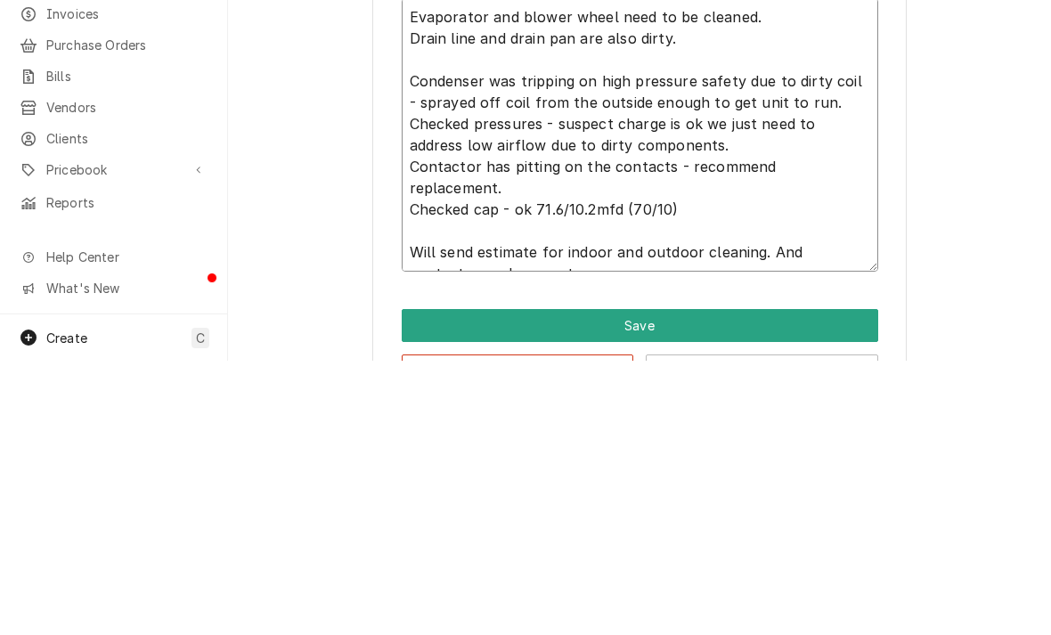
type textarea "x"
type textarea "Evaporator and blower wheel need to be cleaned. Drain line and drain pan are al…"
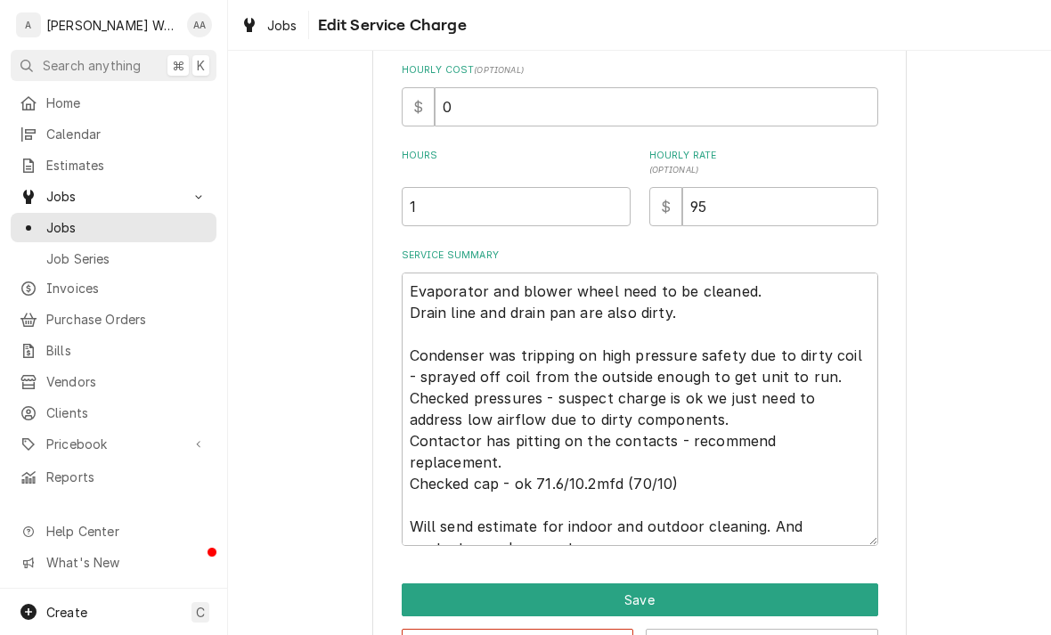
click at [424, 590] on button "Save" at bounding box center [640, 599] width 476 height 33
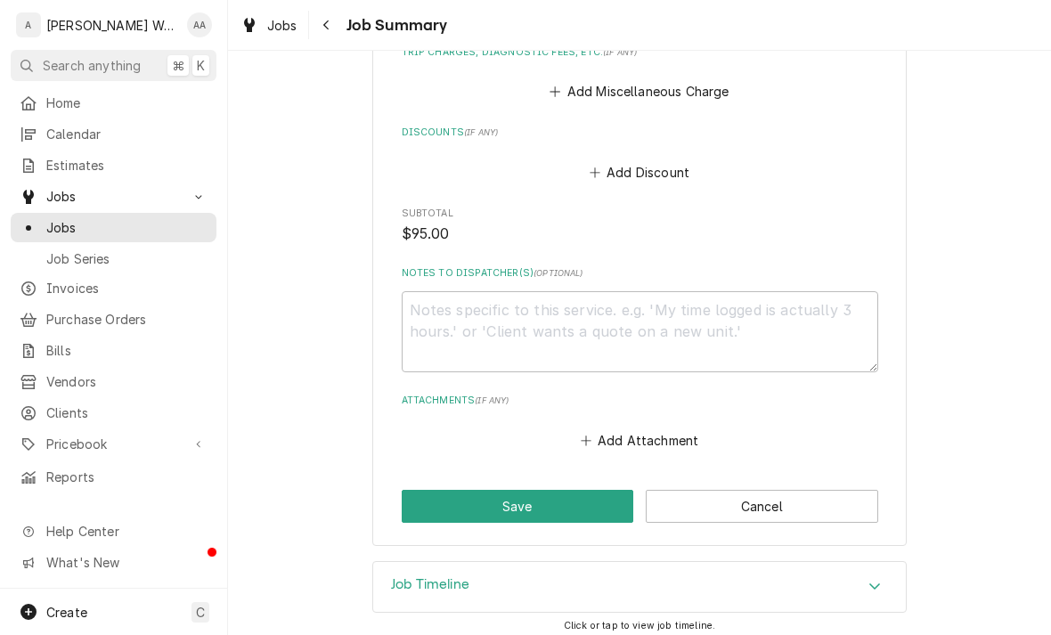
scroll to position [1128, 0]
click at [465, 498] on button "Save" at bounding box center [518, 506] width 232 height 33
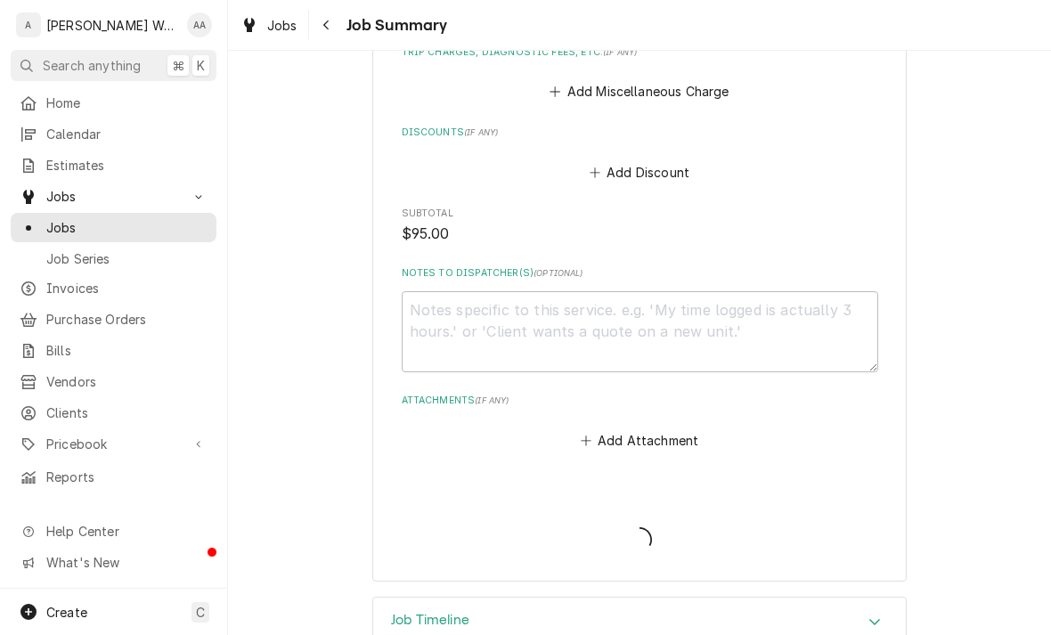
type textarea "x"
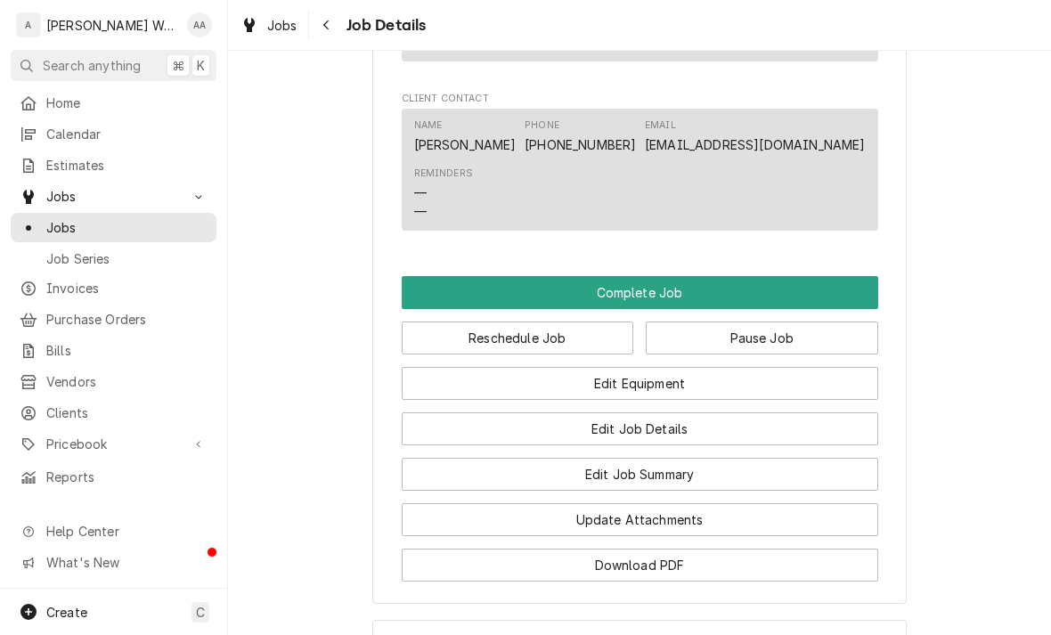
scroll to position [1316, 0]
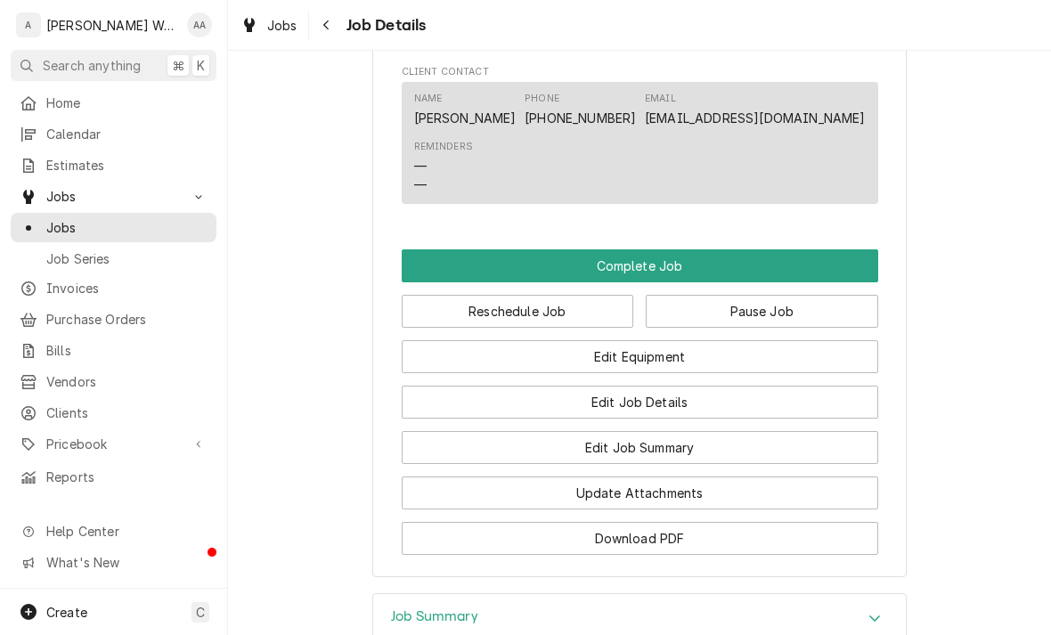
click at [502, 370] on button "Edit Equipment" at bounding box center [640, 356] width 476 height 33
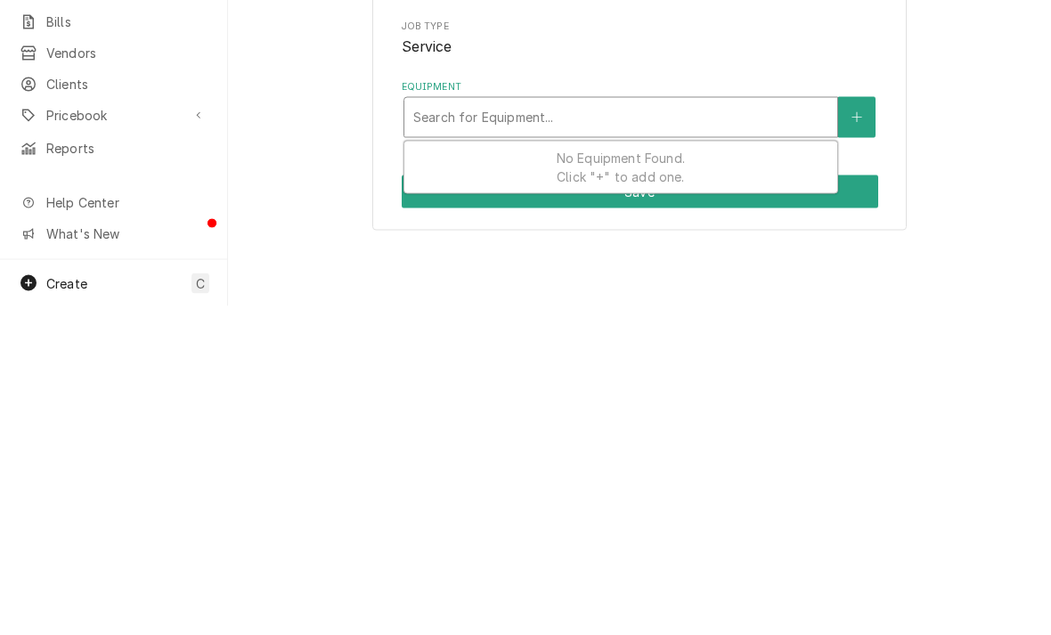
click at [856, 446] on icon "Create New Equipment" at bounding box center [856, 447] width 10 height 10
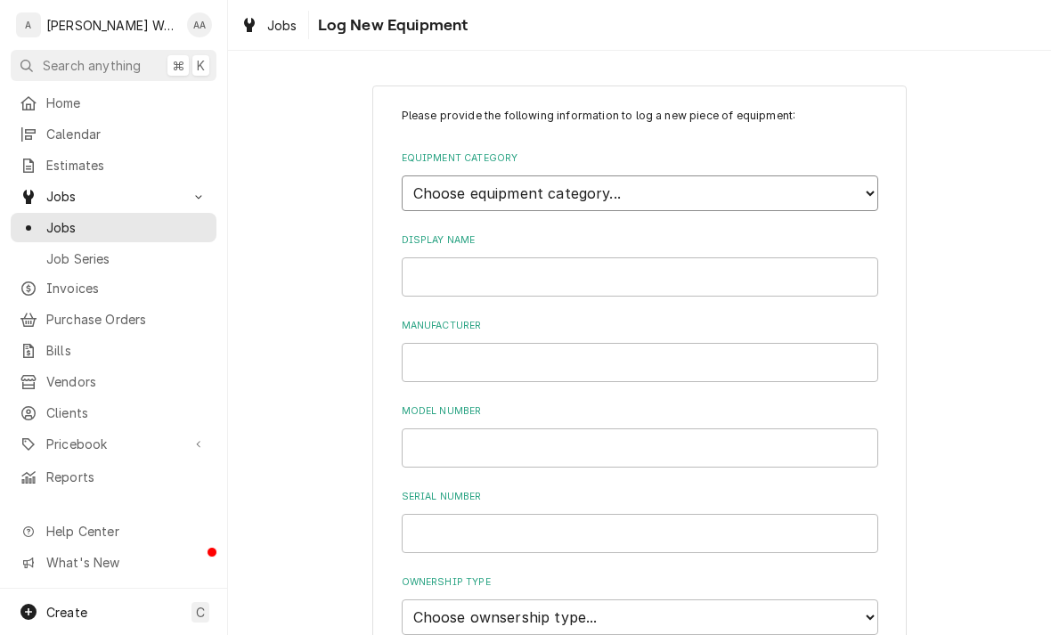
click at [440, 188] on select "Choose equipment category... Ice Machines Refrigeration Beverage Equipment Work…" at bounding box center [640, 193] width 476 height 36
select select "15"
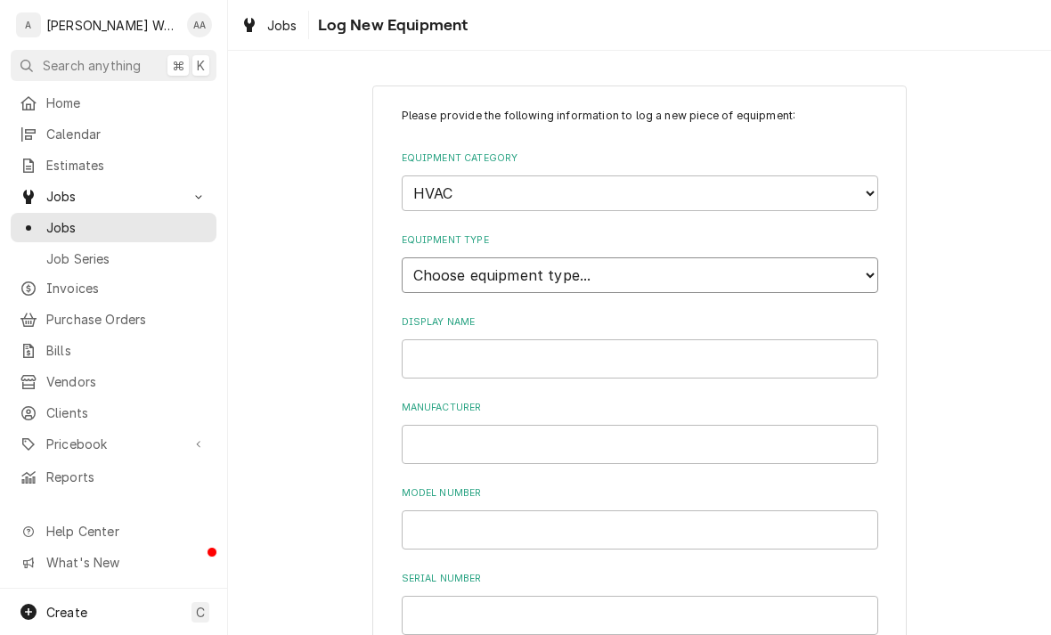
click at [441, 257] on select "Choose equipment type... Condenser Furnace Chiller Air Handler VRF Mini Split M…" at bounding box center [640, 275] width 476 height 36
select select "118"
click at [432, 339] on input "Display Name" at bounding box center [640, 358] width 476 height 39
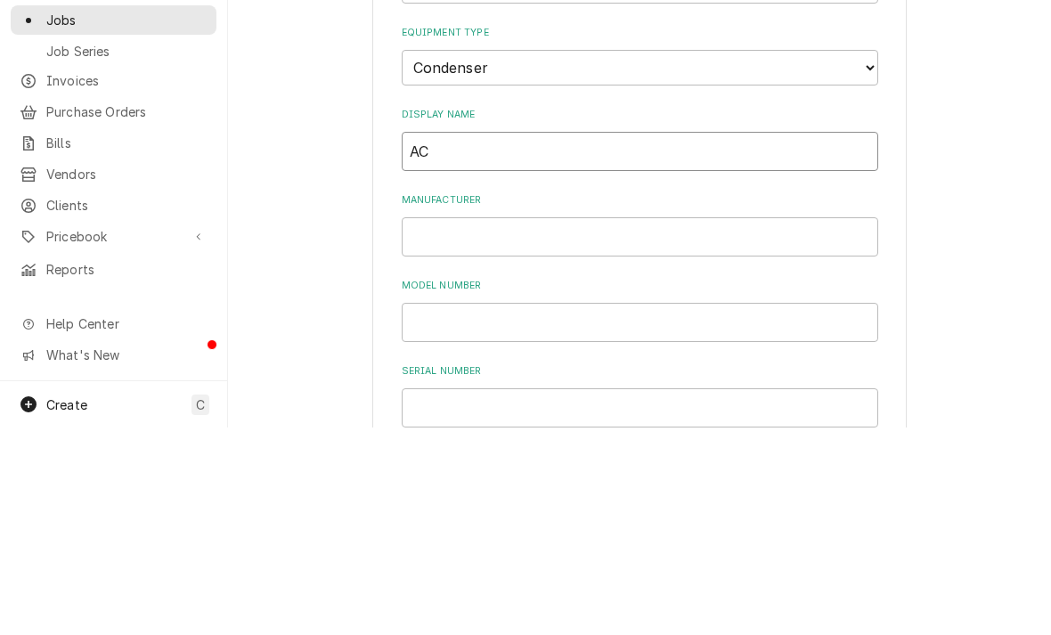
type input "AC"
click at [693, 425] on input "Manufacturer" at bounding box center [640, 444] width 476 height 39
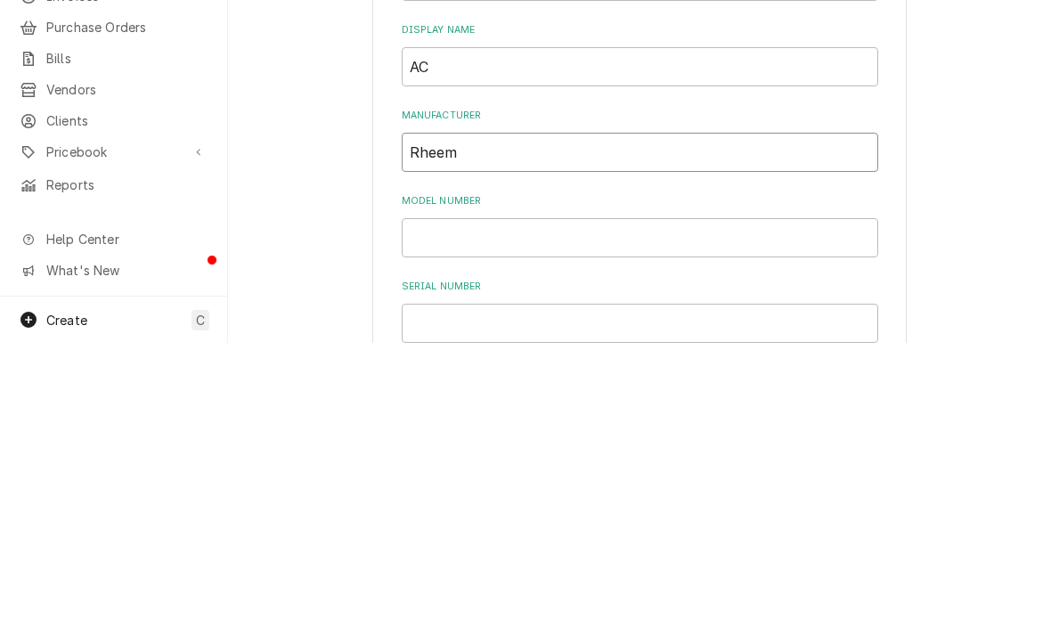
type input "Rheem"
click at [442, 510] on input "Model Number" at bounding box center [640, 529] width 476 height 39
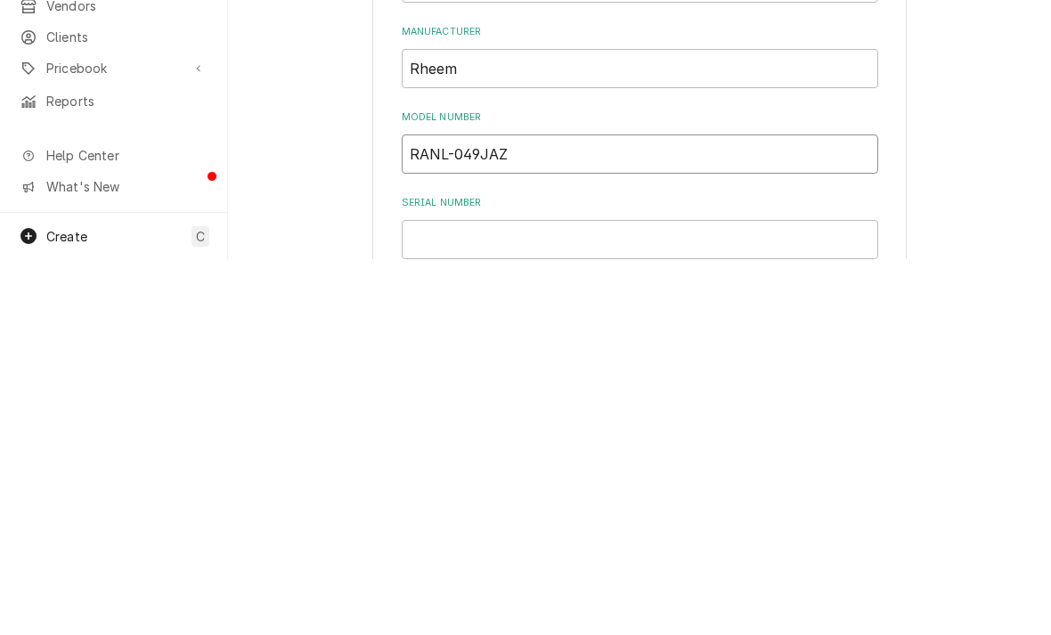
type input "RANL-049JAZ"
click at [770, 596] on input "Serial Number" at bounding box center [640, 615] width 476 height 39
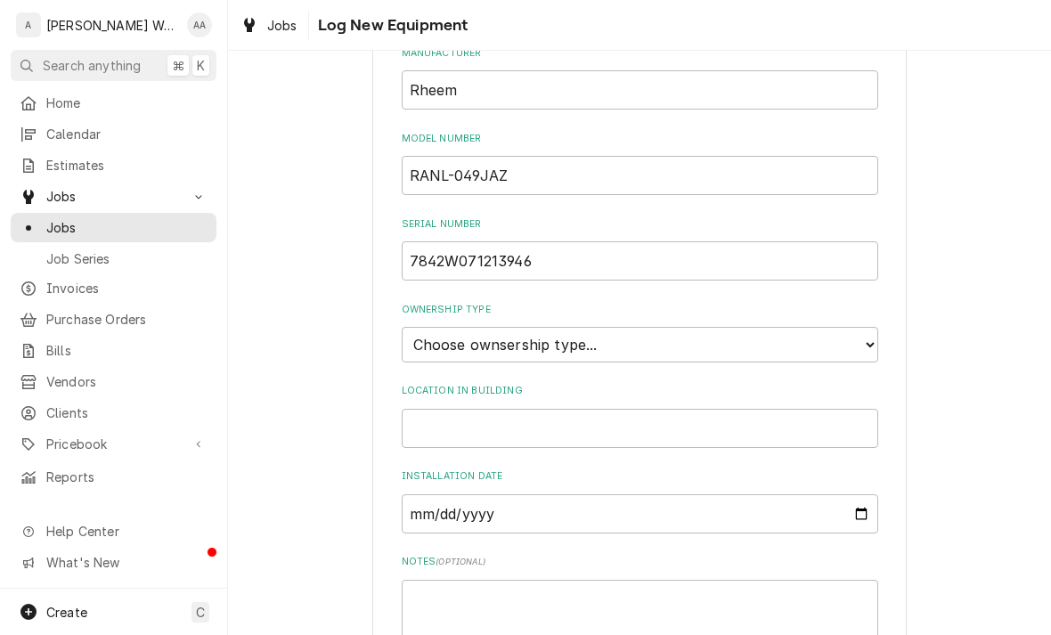
scroll to position [368, 0]
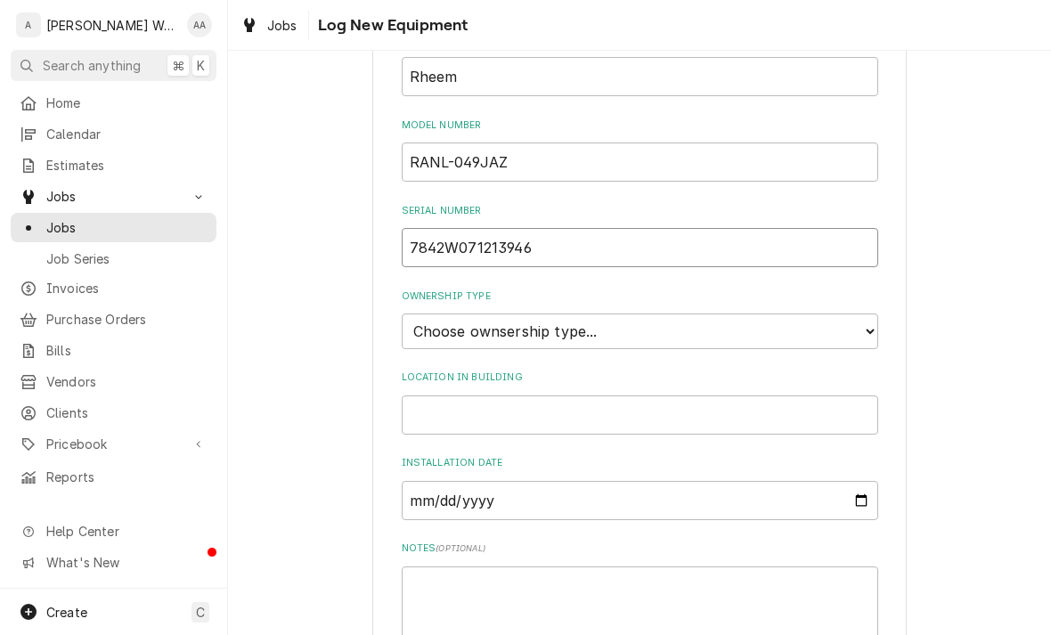
type input "7842W071213946"
click at [426, 313] on select "Choose ownsership type... Unknown Owned Leased Rented" at bounding box center [640, 331] width 476 height 36
select select "1"
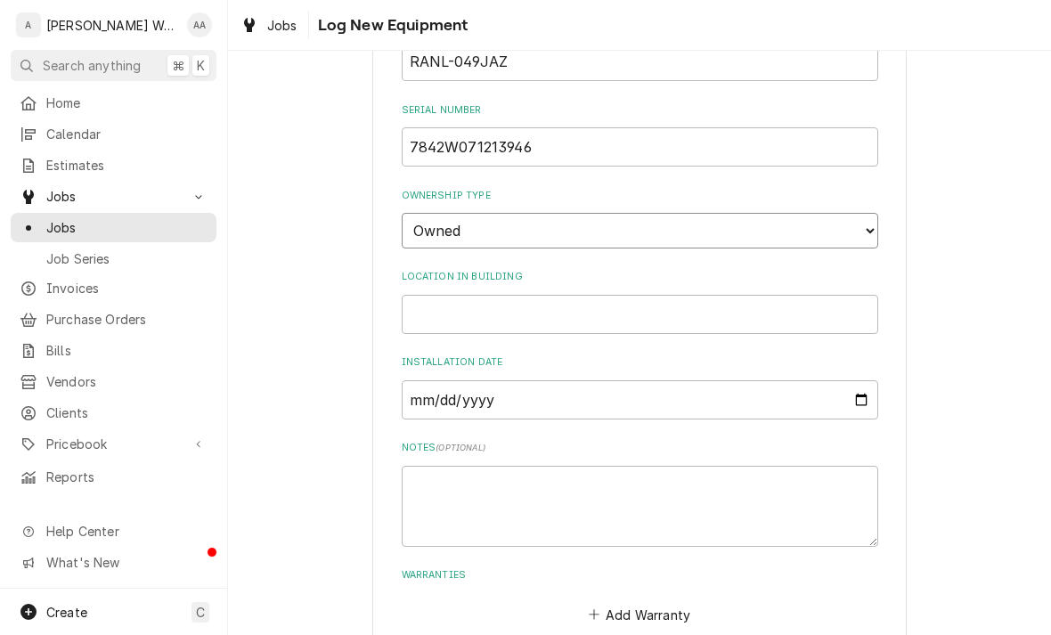
scroll to position [518, 0]
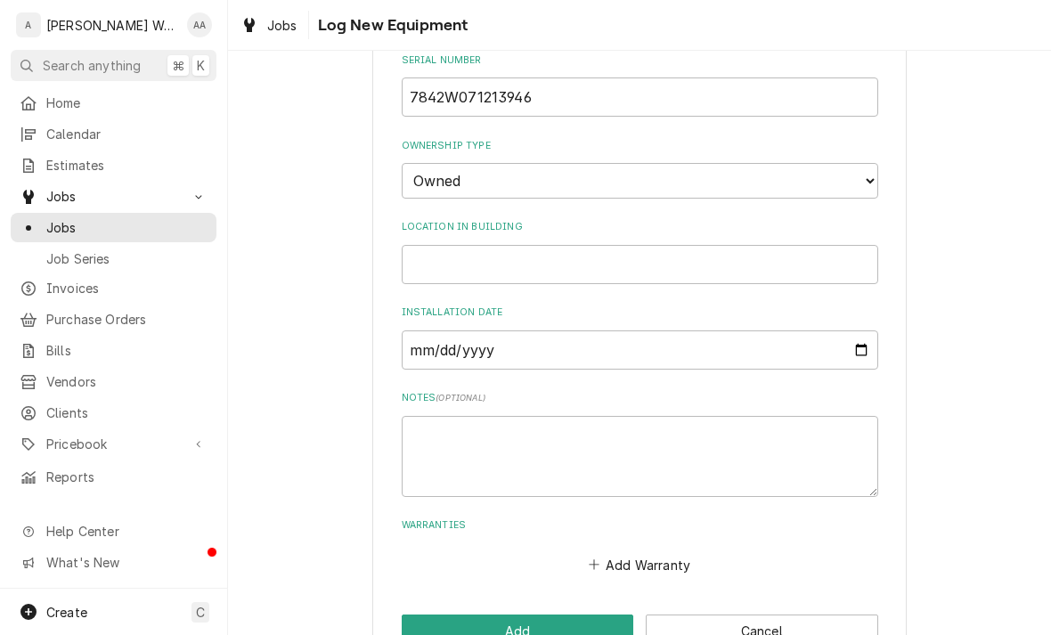
click at [426, 614] on button "Add" at bounding box center [518, 630] width 232 height 33
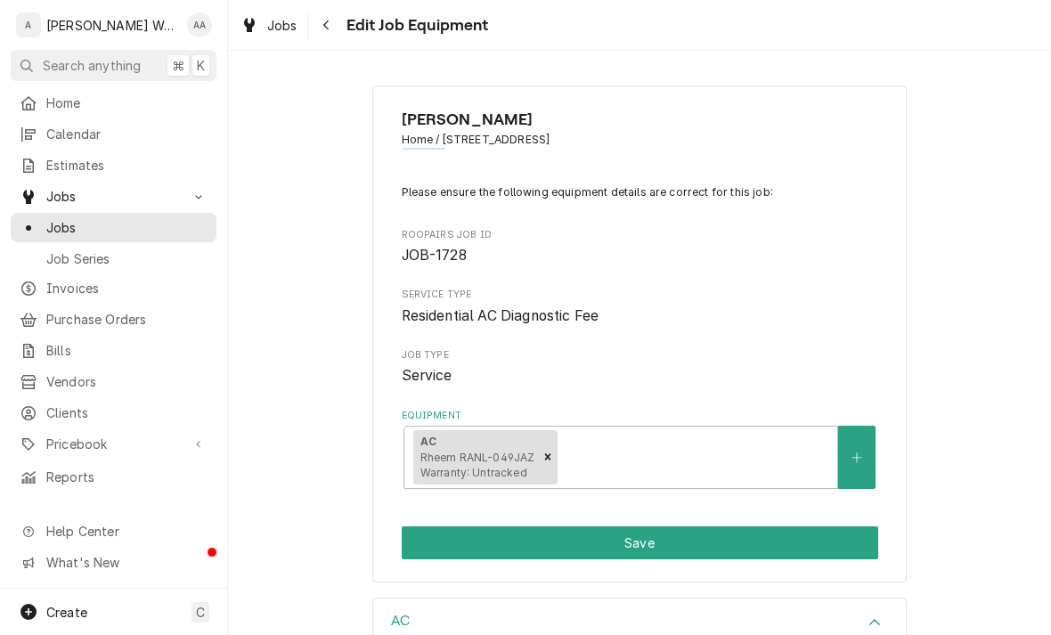
click at [426, 540] on button "Save" at bounding box center [640, 542] width 476 height 33
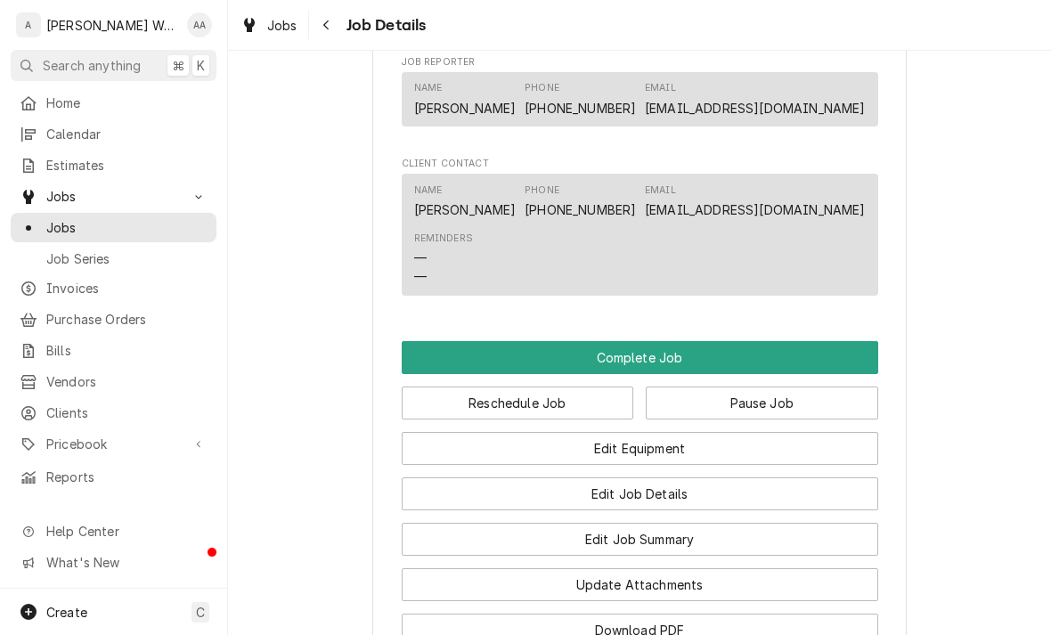
scroll to position [1242, 0]
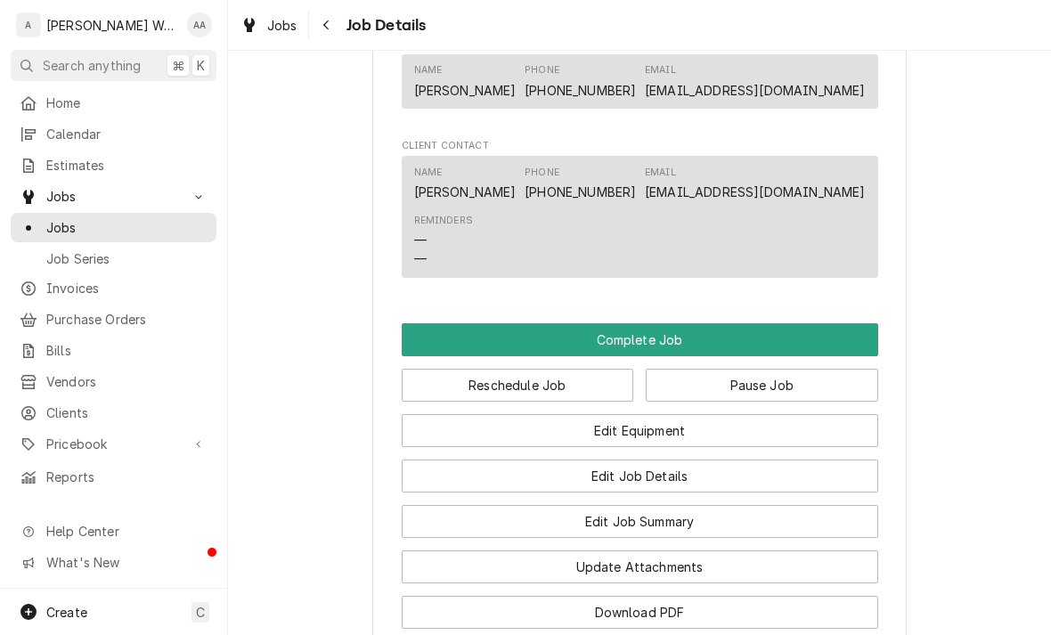
click at [433, 345] on button "Complete Job" at bounding box center [640, 339] width 476 height 33
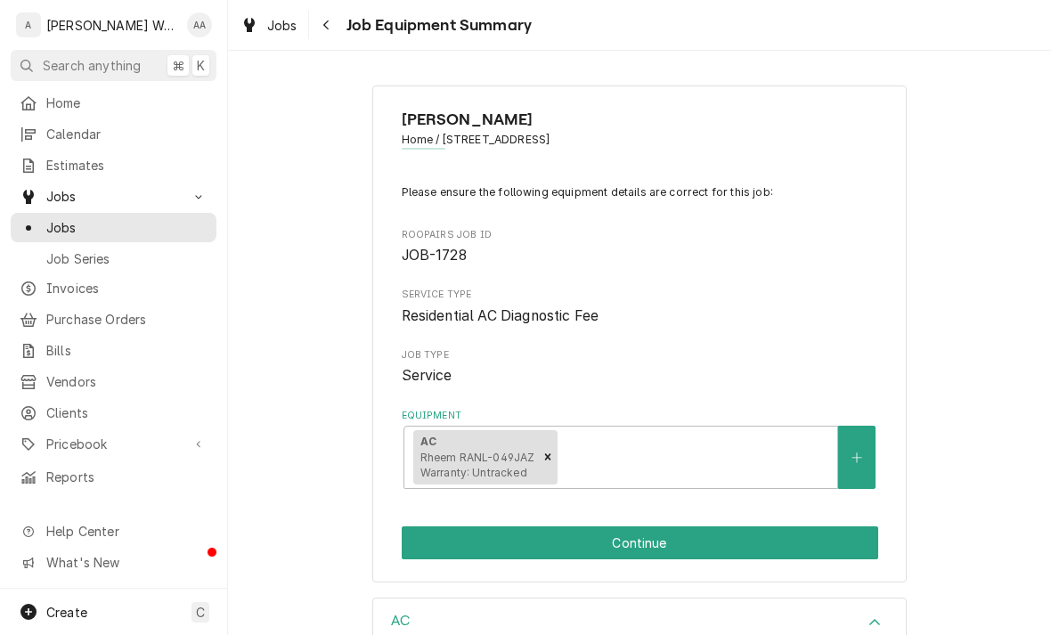
click at [816, 544] on button "Continue" at bounding box center [640, 542] width 476 height 33
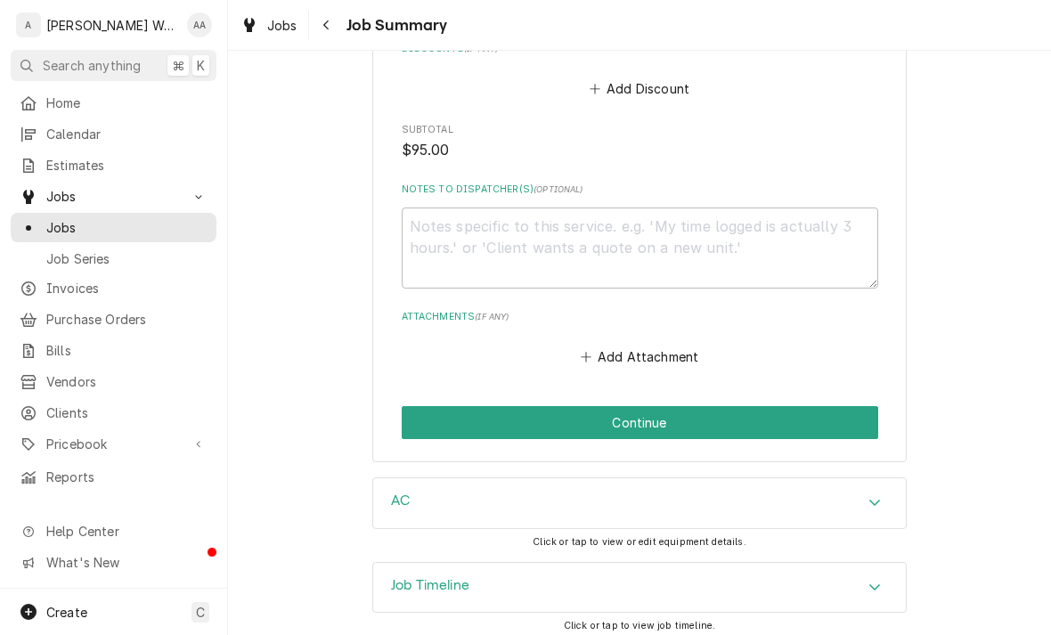
scroll to position [1211, 0]
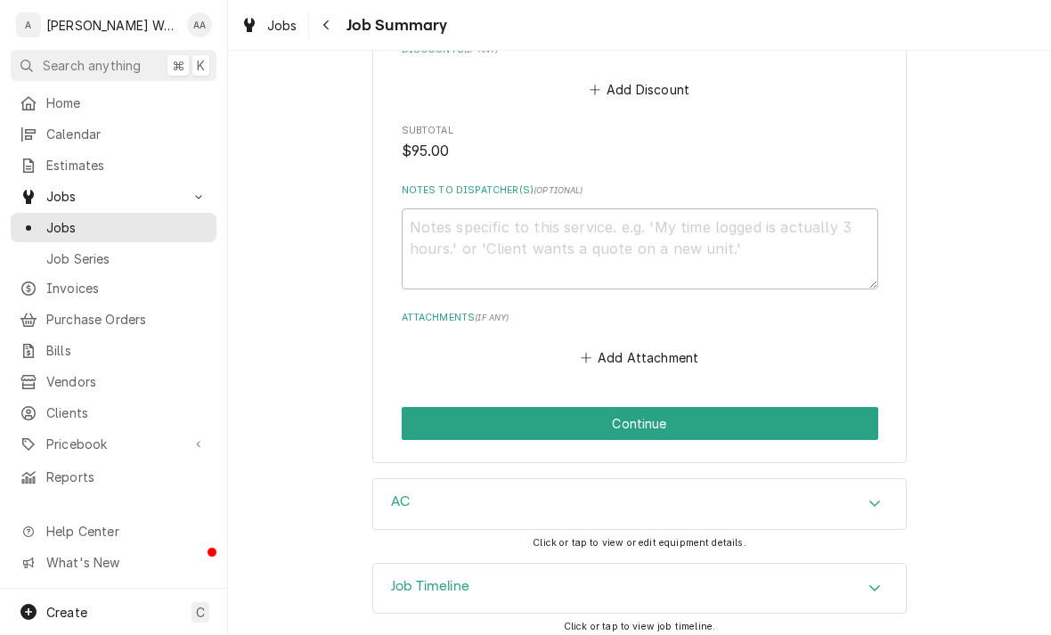
click at [822, 412] on button "Continue" at bounding box center [640, 423] width 476 height 33
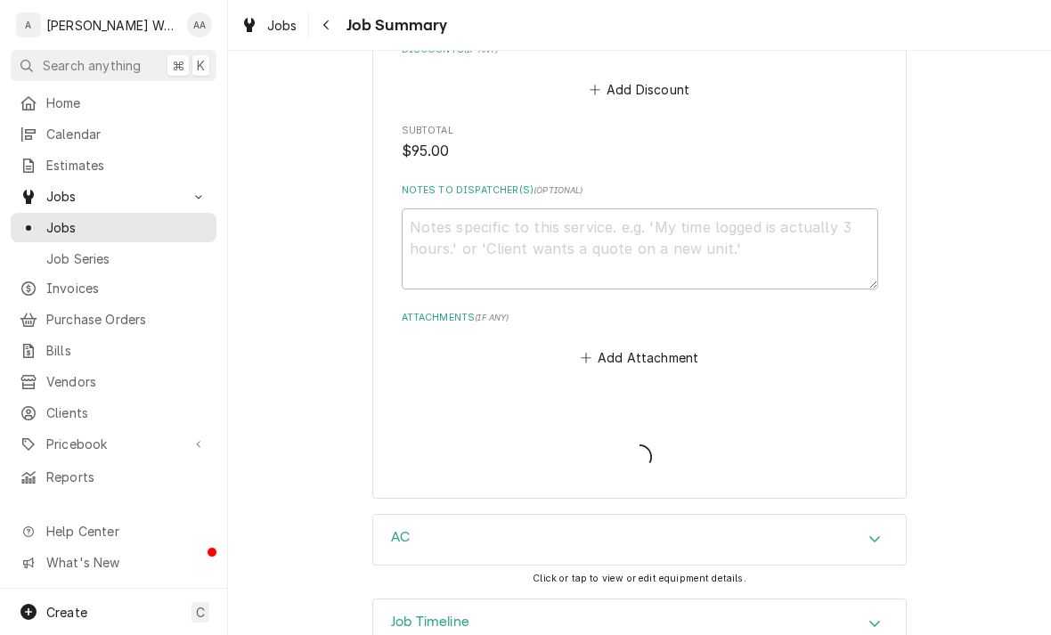
type textarea "x"
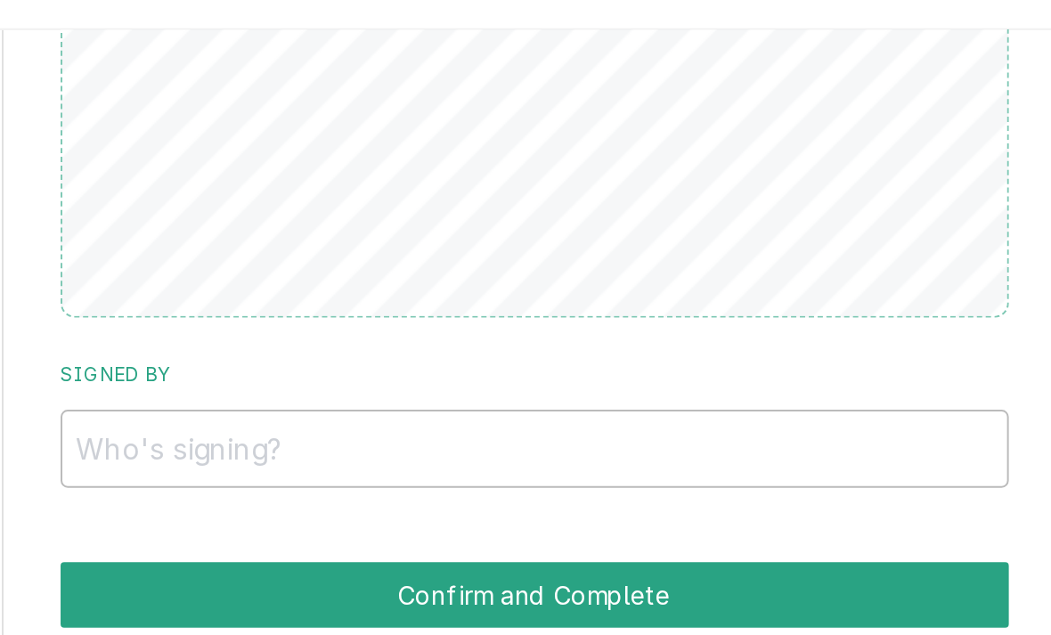
scroll to position [1208, 0]
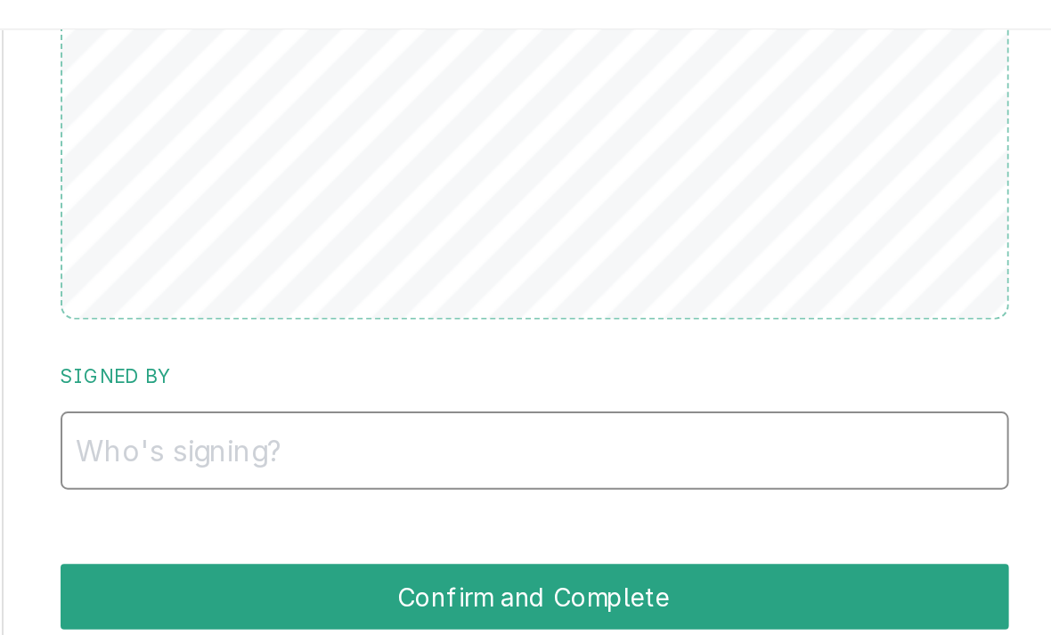
click at [402, 242] on input "Signed By" at bounding box center [640, 261] width 476 height 39
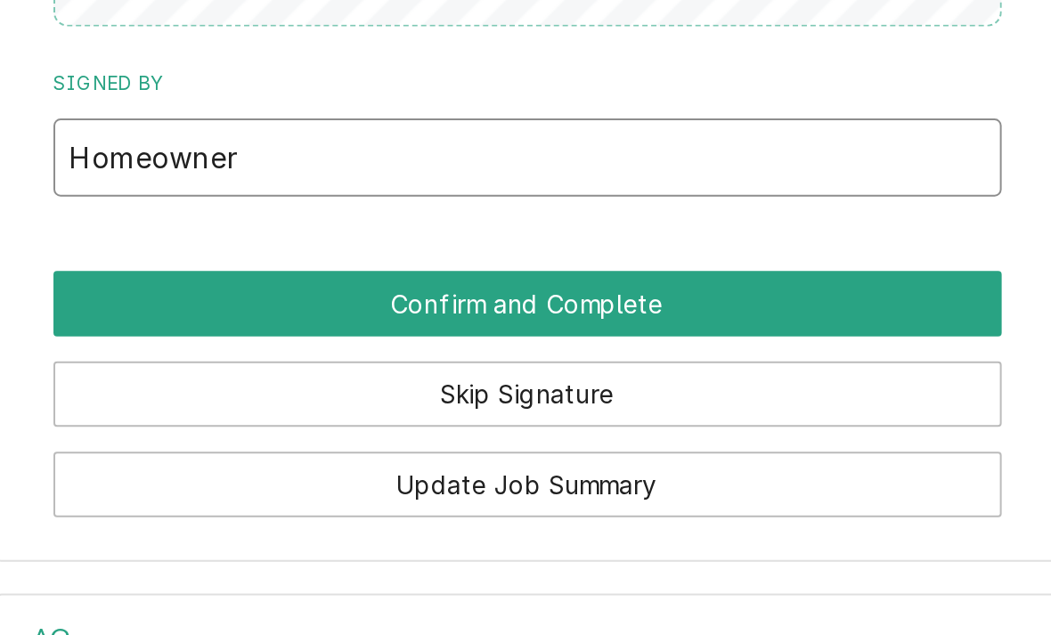
type input "Homeowner"
click at [402, 319] on button "Confirm and Complete" at bounding box center [640, 335] width 476 height 33
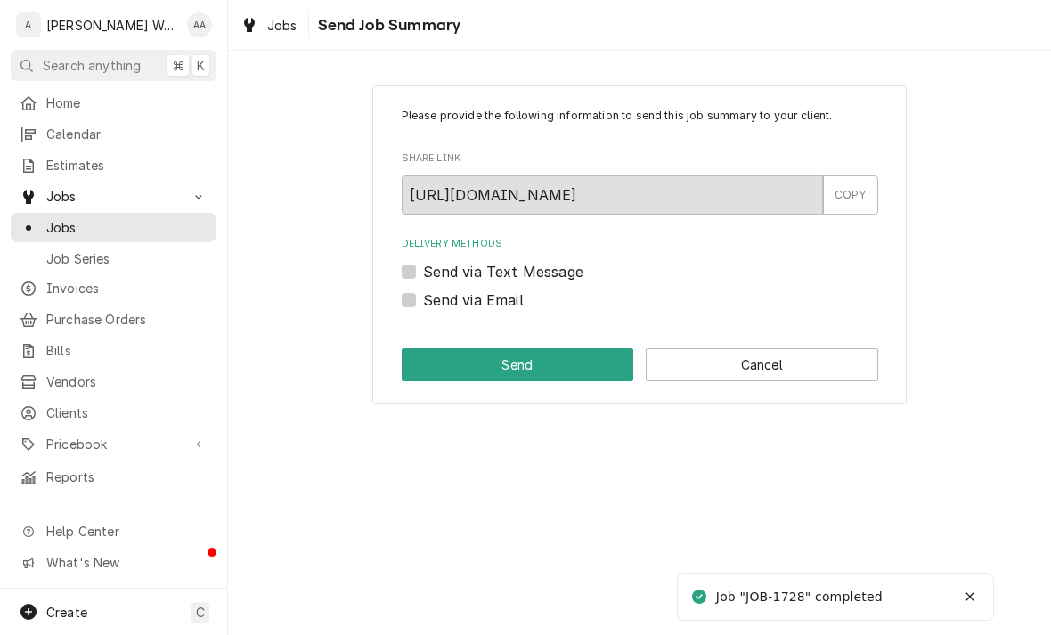
click at [828, 369] on button "Cancel" at bounding box center [761, 364] width 232 height 33
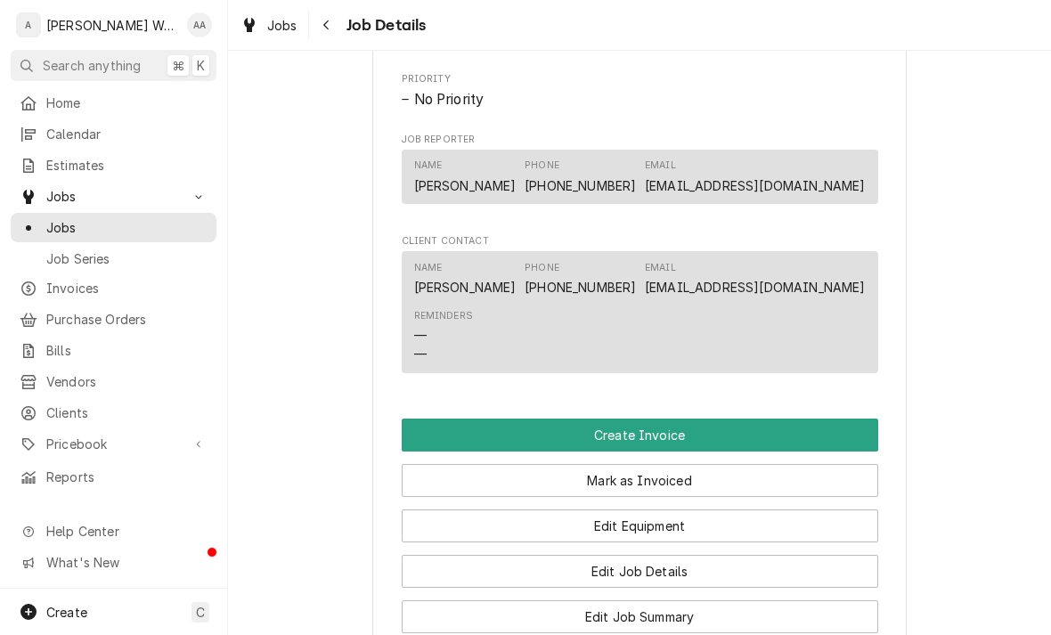
scroll to position [938, 0]
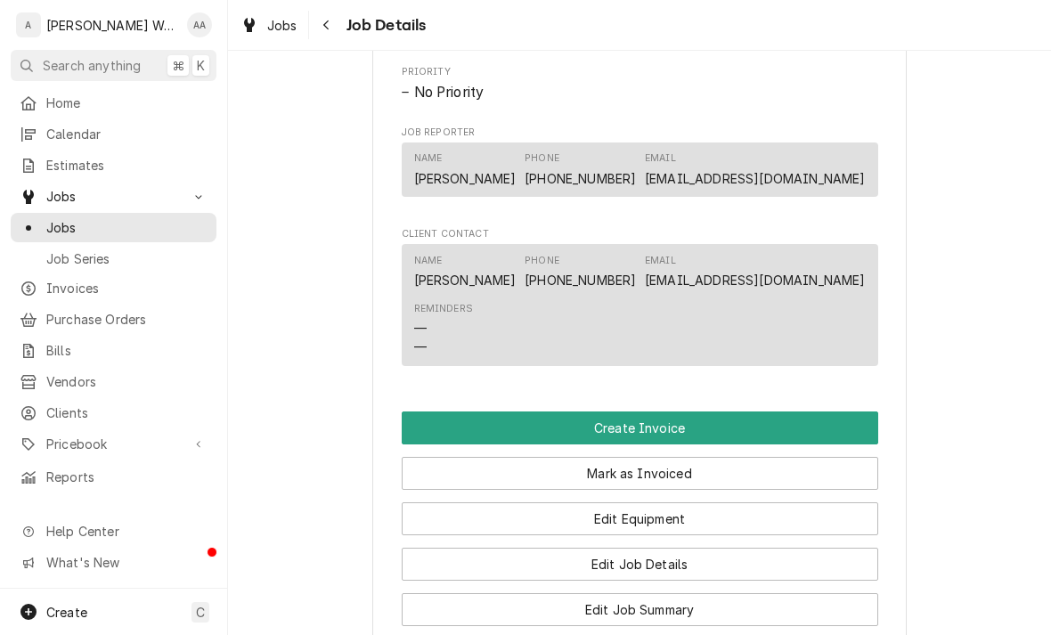
click at [413, 423] on button "Create Invoice" at bounding box center [640, 427] width 476 height 33
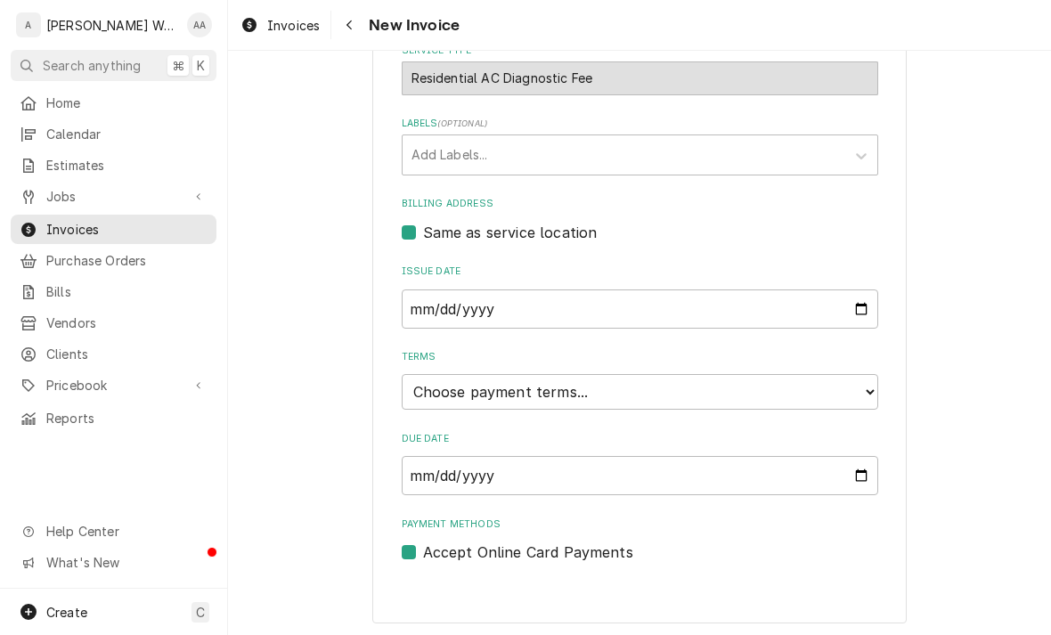
scroll to position [443, 0]
click at [430, 390] on select "Choose payment terms... Same Day Net 7 Net 14 Net 21 Net 30 Net 45 Net 60 Net 90" at bounding box center [640, 394] width 476 height 36
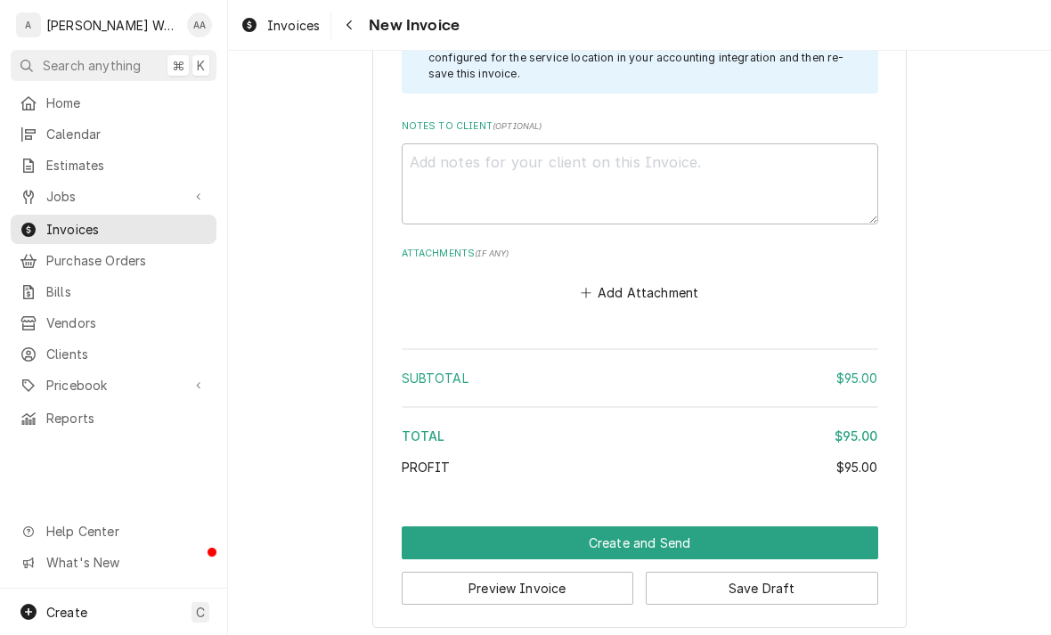
scroll to position [1987, 0]
click at [431, 527] on button "Create and Send" at bounding box center [640, 543] width 476 height 33
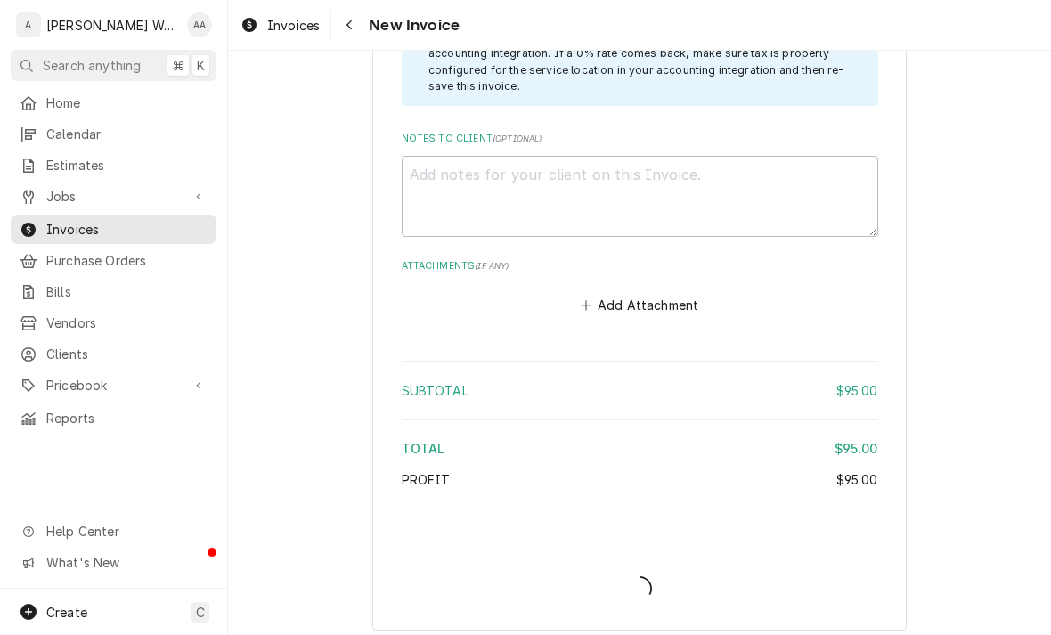
type textarea "x"
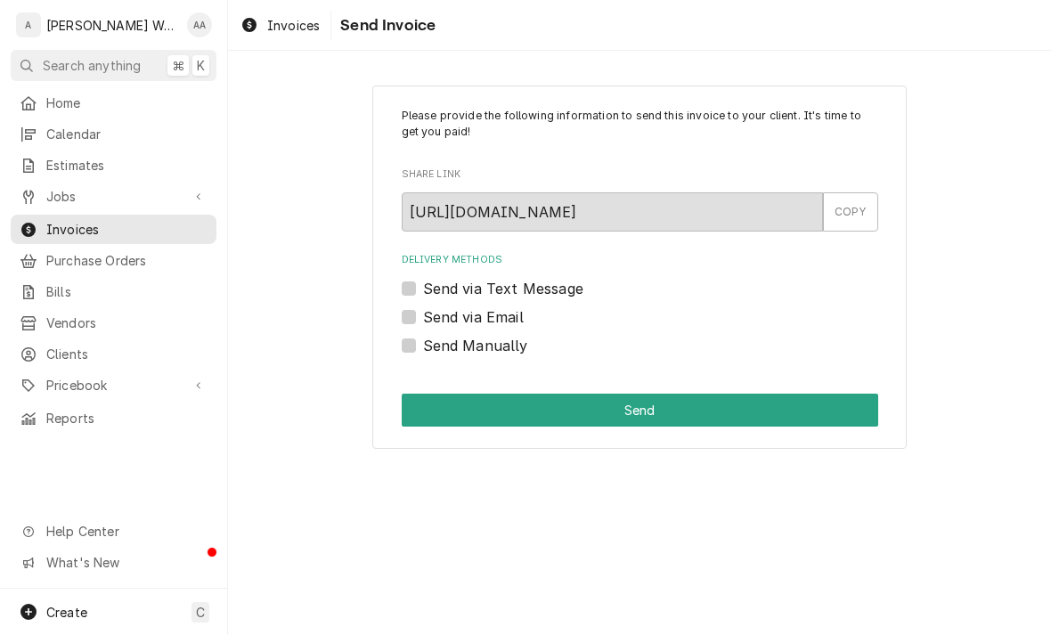
click at [423, 283] on label "Send via Text Message" at bounding box center [503, 288] width 160 height 21
click at [423, 283] on input "Send via Text Message" at bounding box center [661, 297] width 476 height 39
checkbox input "true"
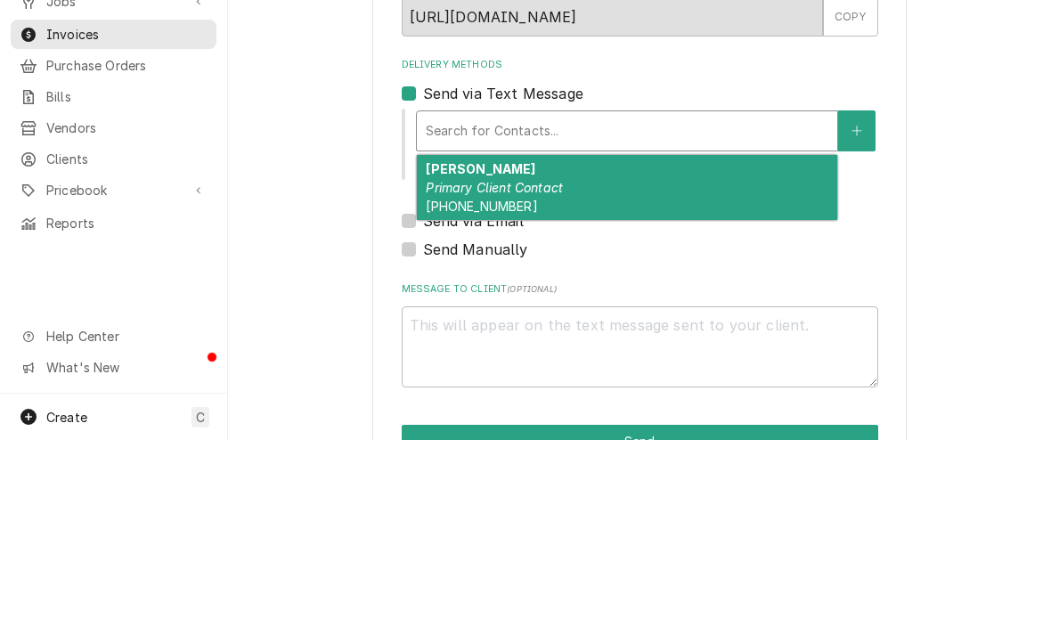
click at [449, 375] on em "Primary Client Contact" at bounding box center [494, 382] width 137 height 15
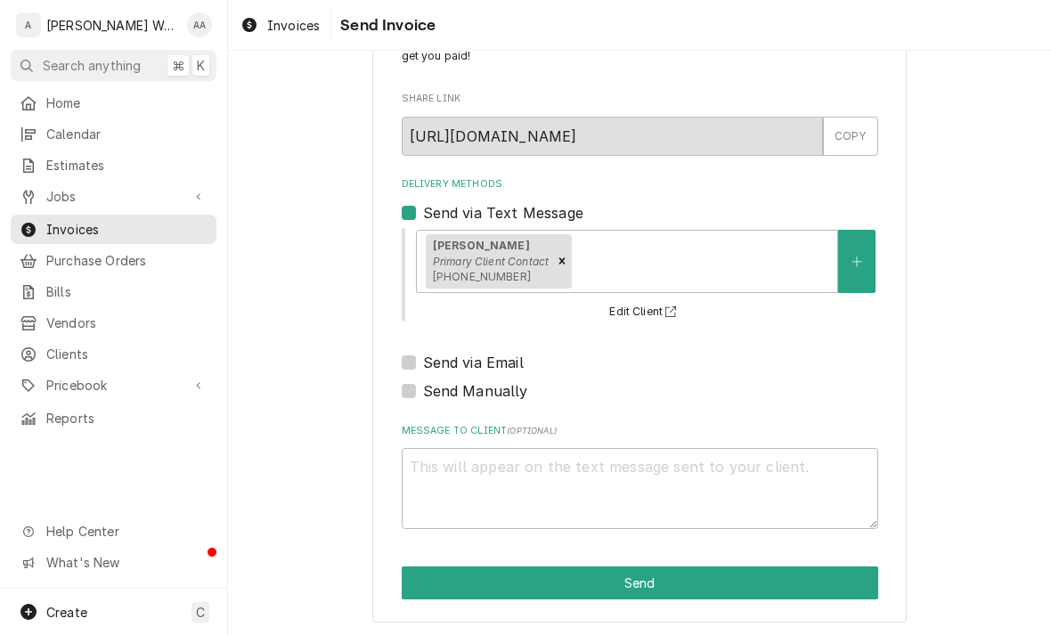
scroll to position [75, 0]
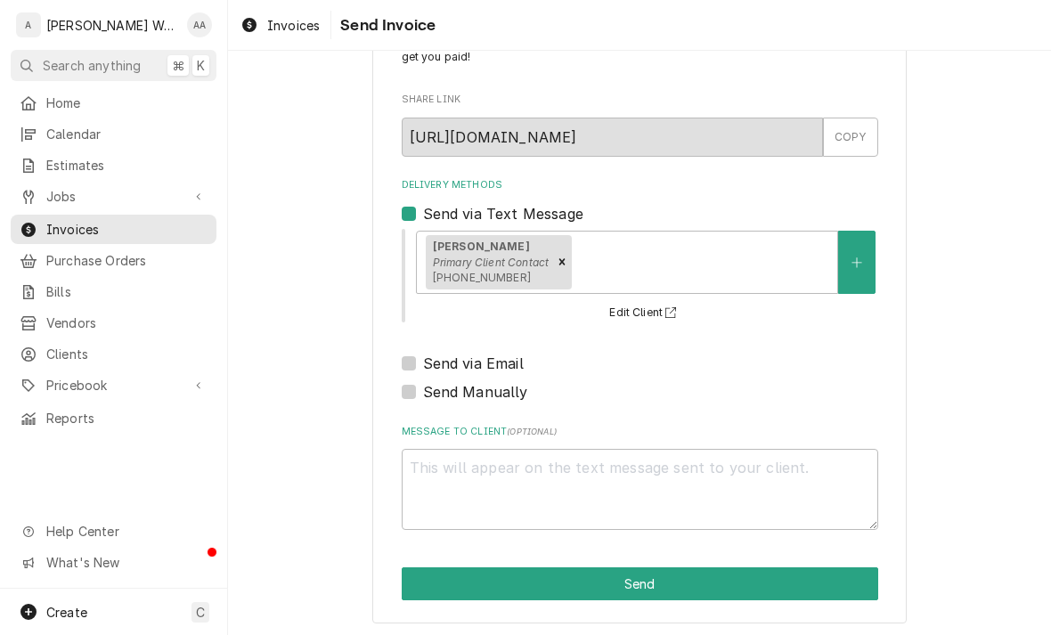
click at [426, 586] on button "Send" at bounding box center [640, 583] width 476 height 33
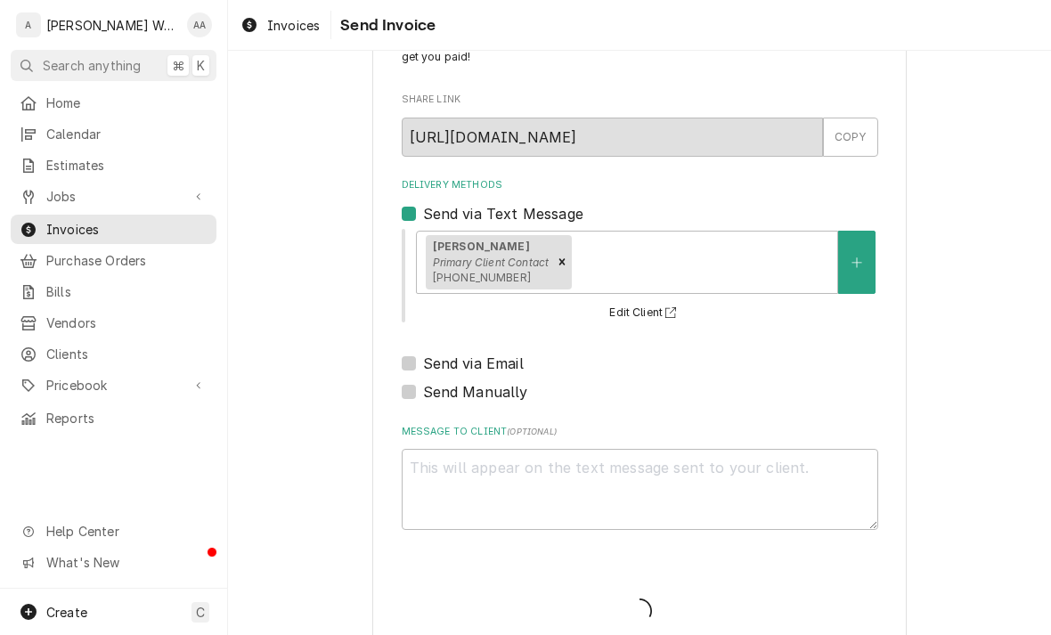
type textarea "x"
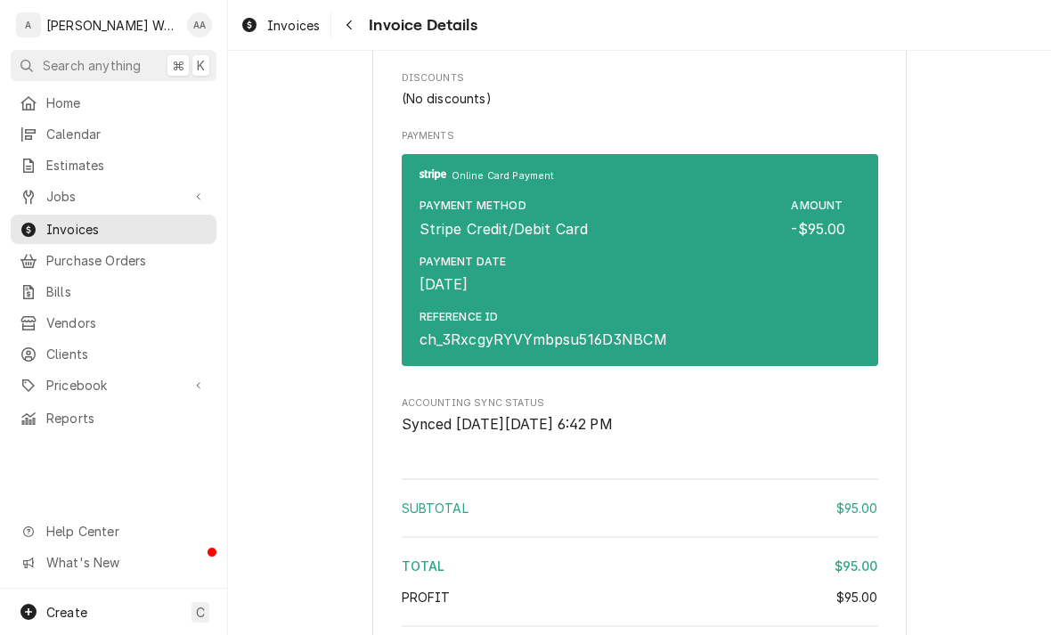
scroll to position [1717, 0]
